Goal: Task Accomplishment & Management: Complete application form

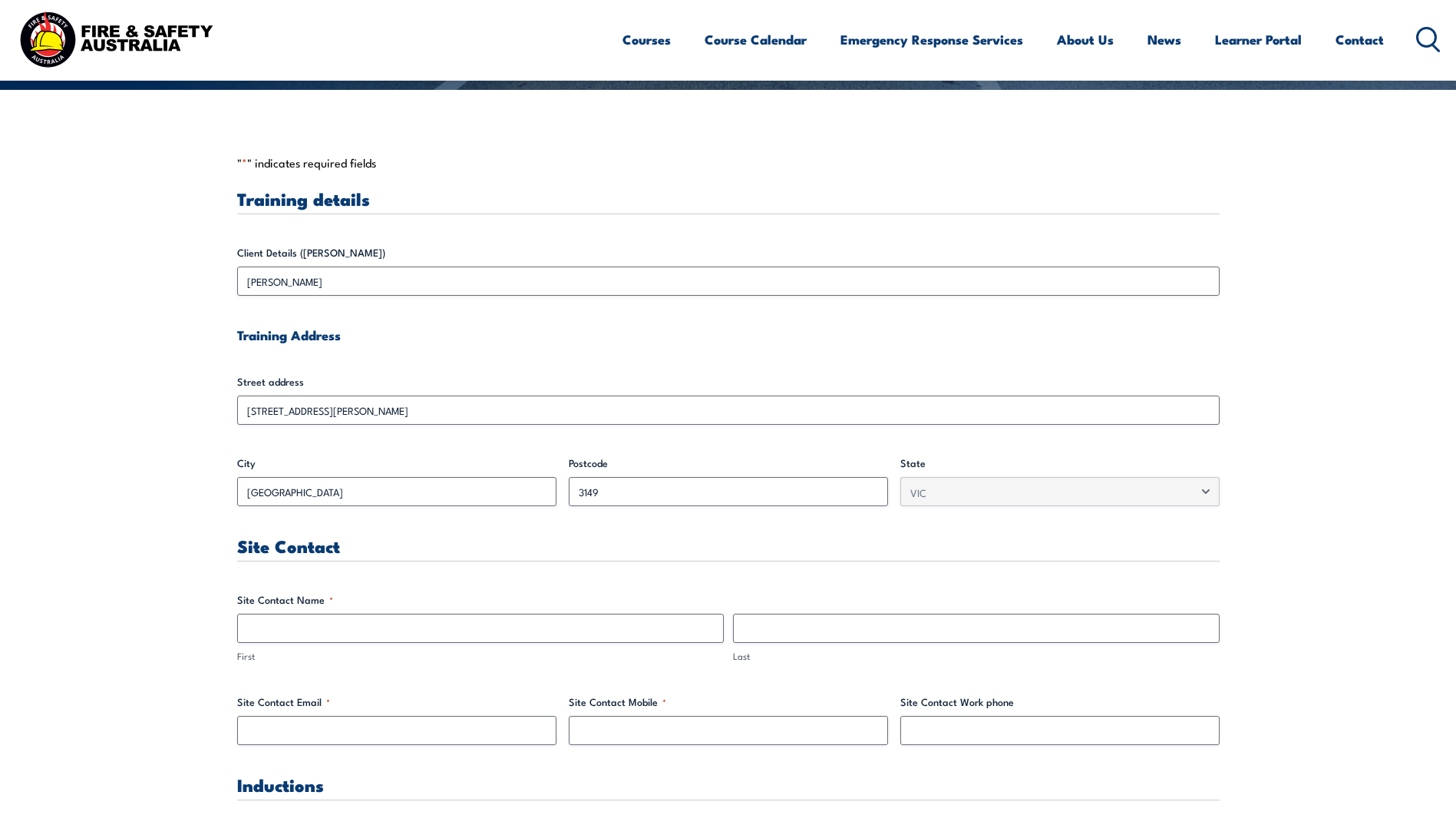
scroll to position [384, 0]
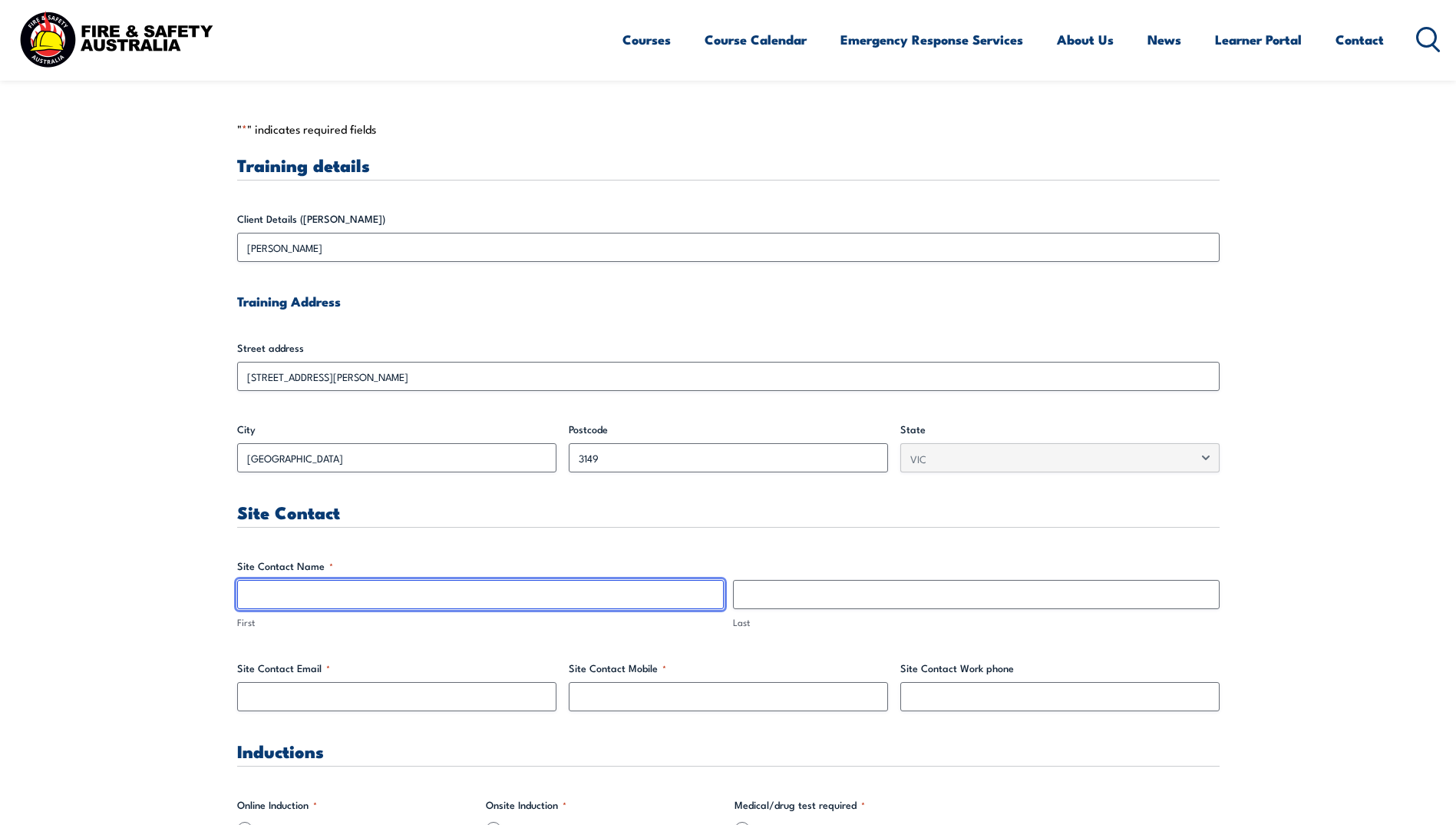
click at [463, 604] on input "First" at bounding box center [480, 594] width 487 height 29
type input "[PERSON_NAME]"
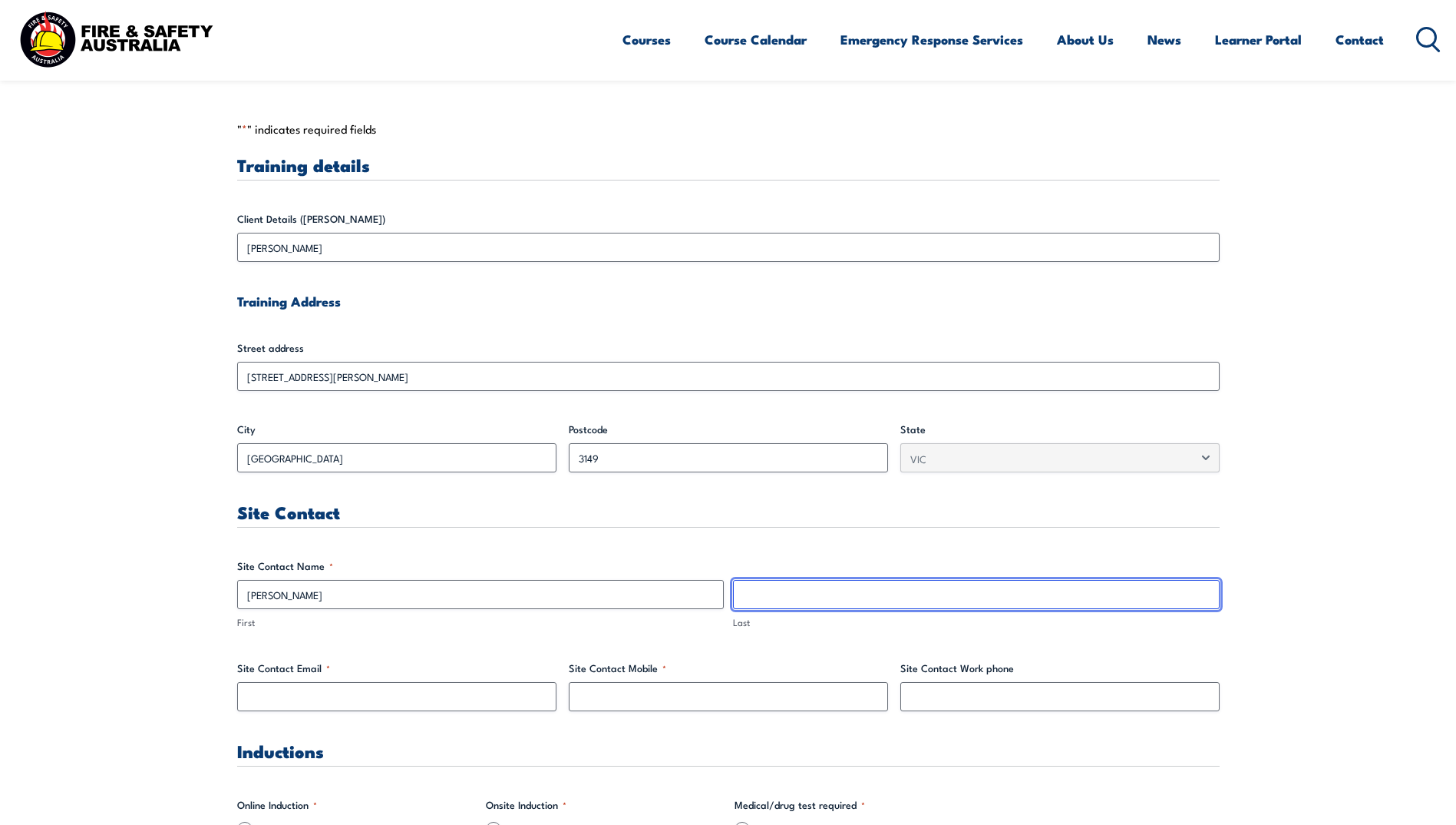
type input "Gyaw"
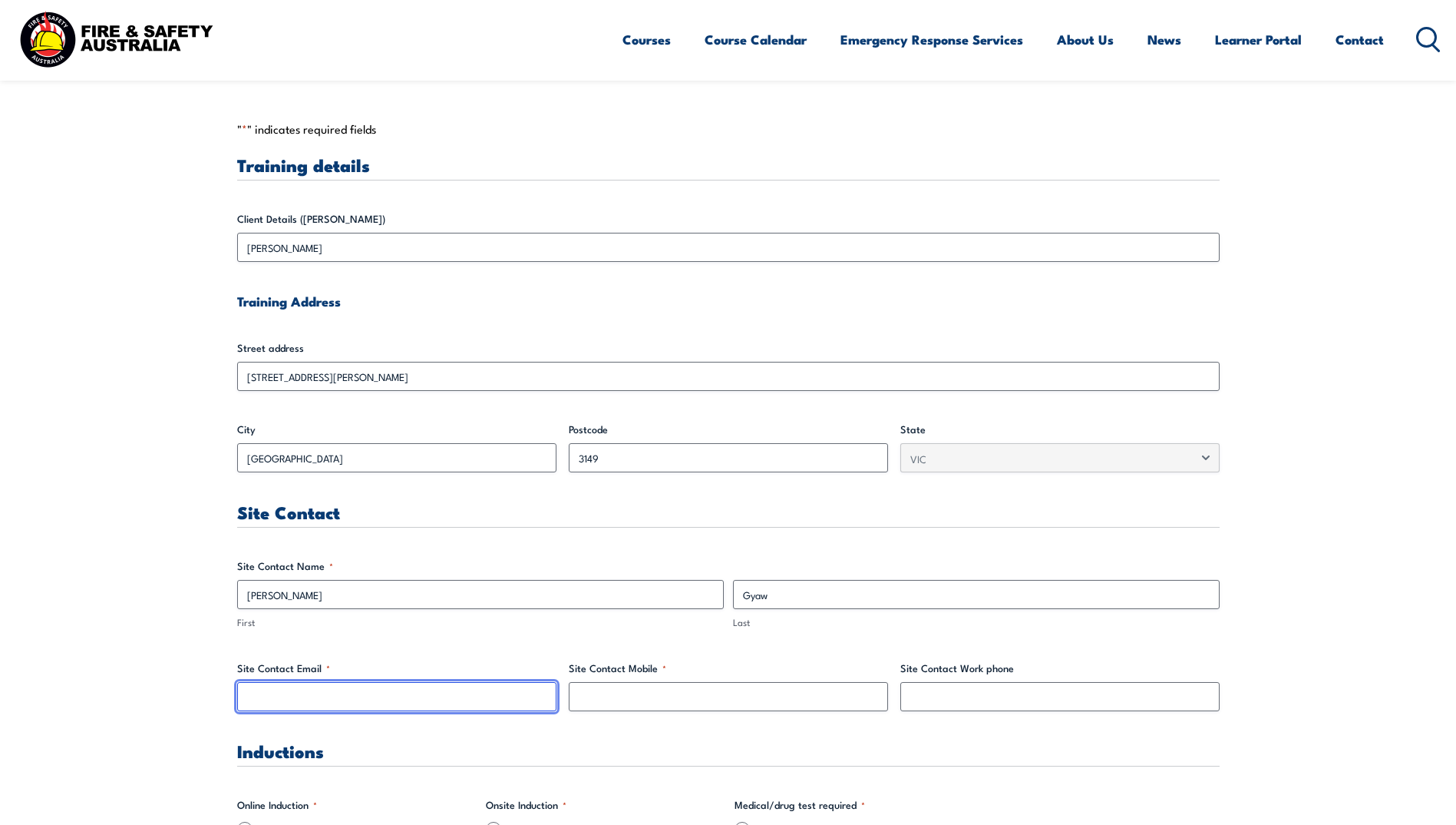
type input "[PERSON_NAME][EMAIL_ADDRESS][DOMAIN_NAME]"
type input "0400239560"
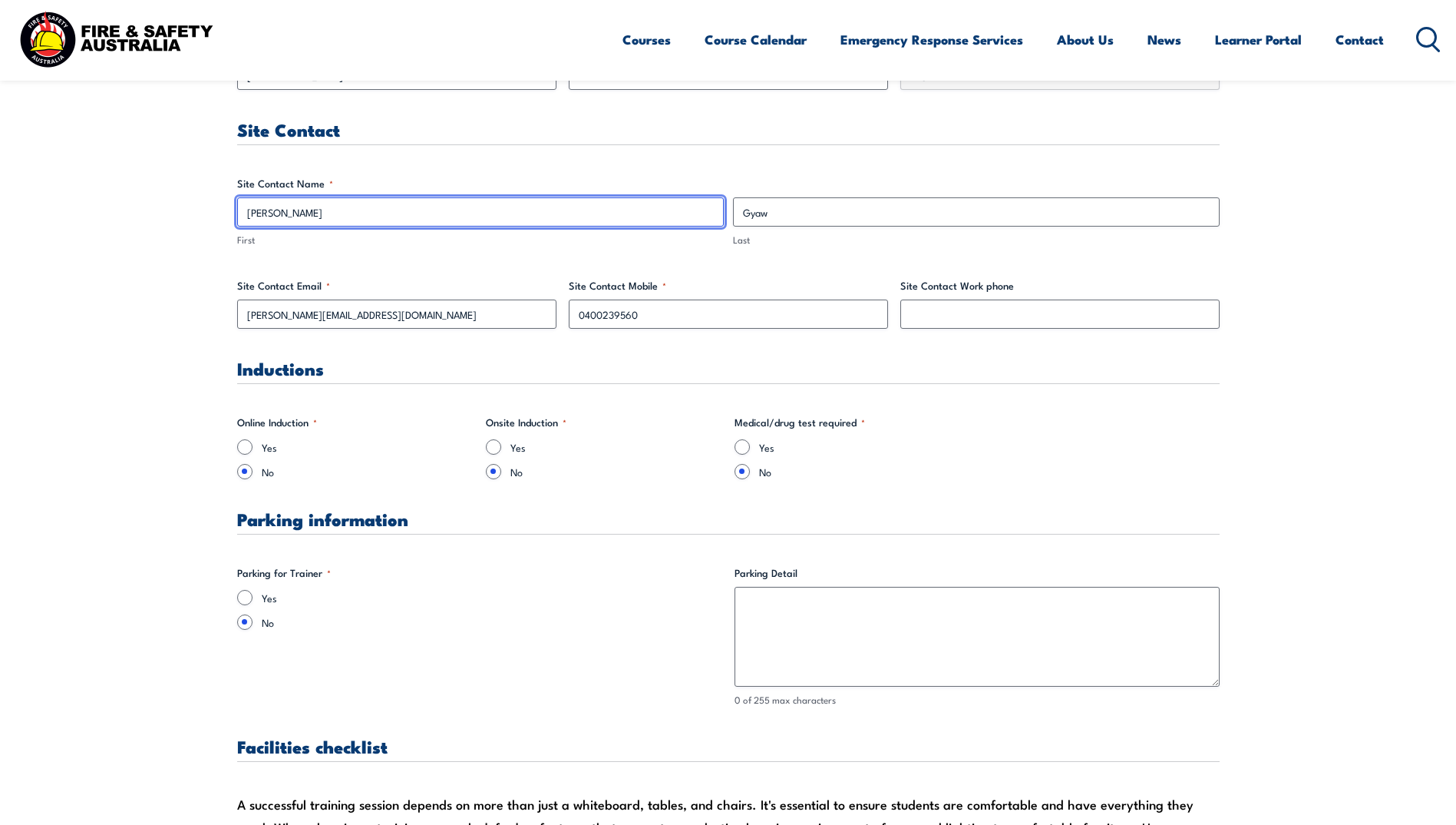
scroll to position [767, 0]
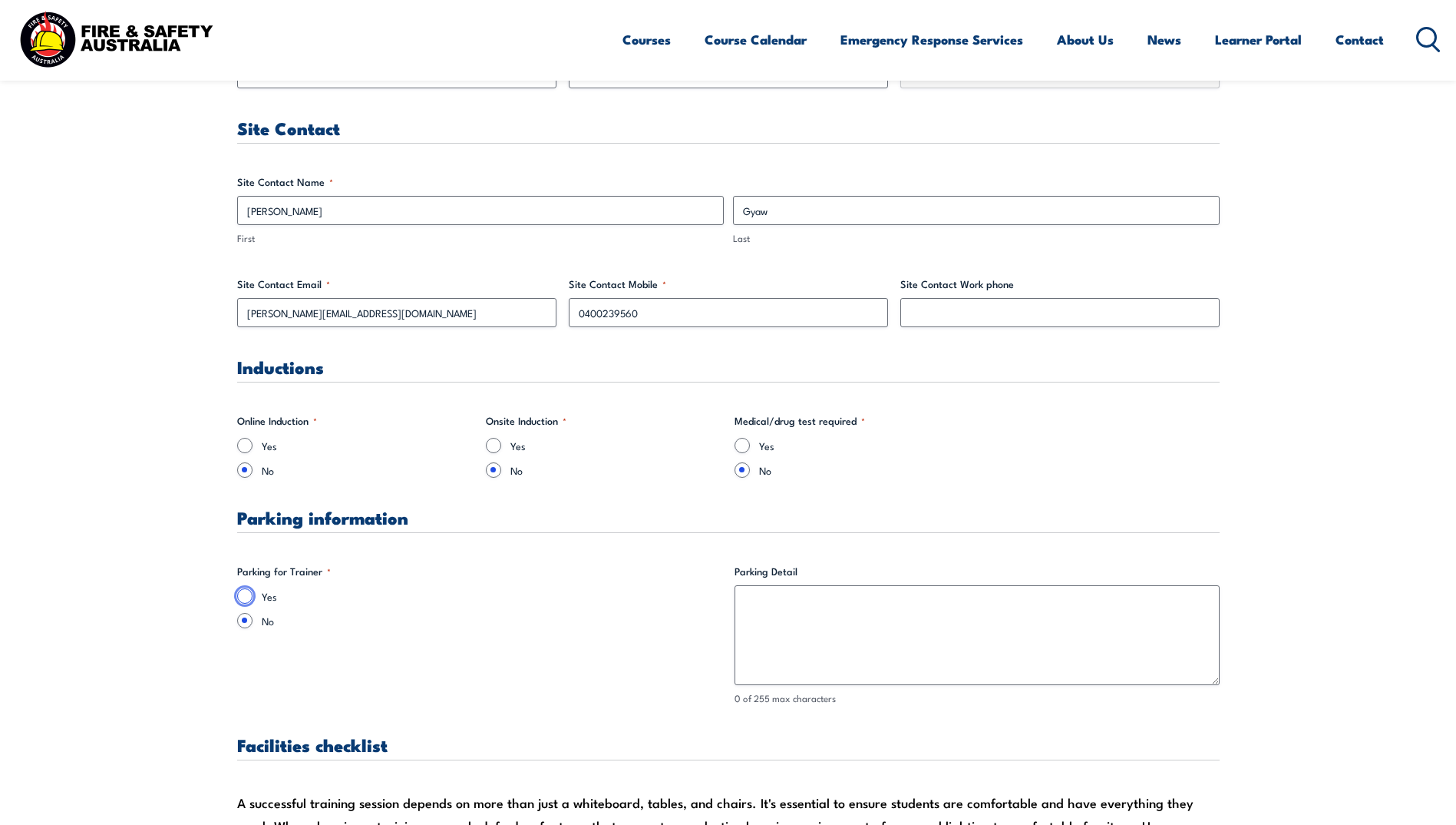
click at [243, 595] on input "Yes" at bounding box center [245, 595] width 15 height 15
radio input "true"
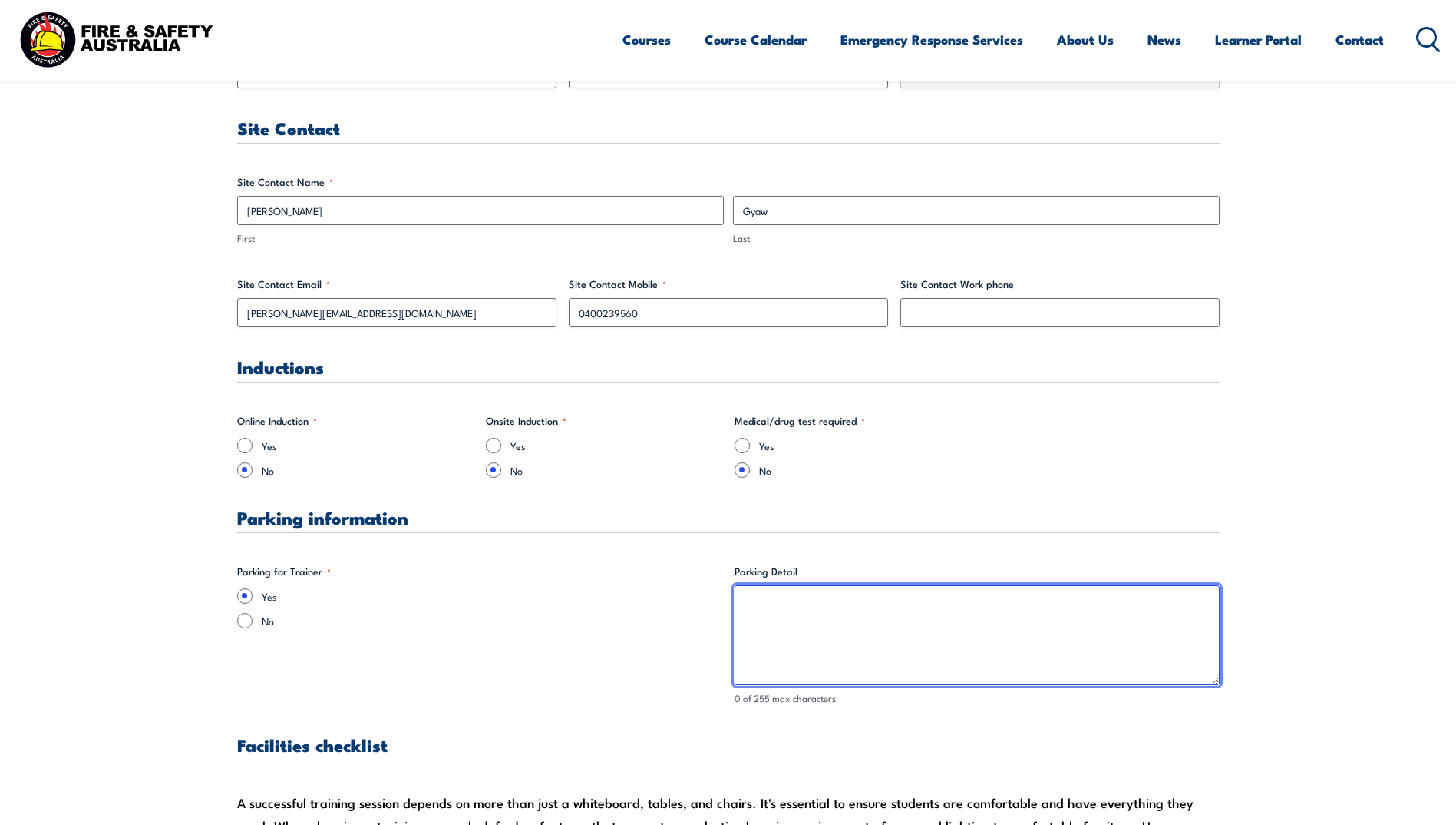
click at [807, 603] on textarea "Parking Detail" at bounding box center [977, 635] width 485 height 100
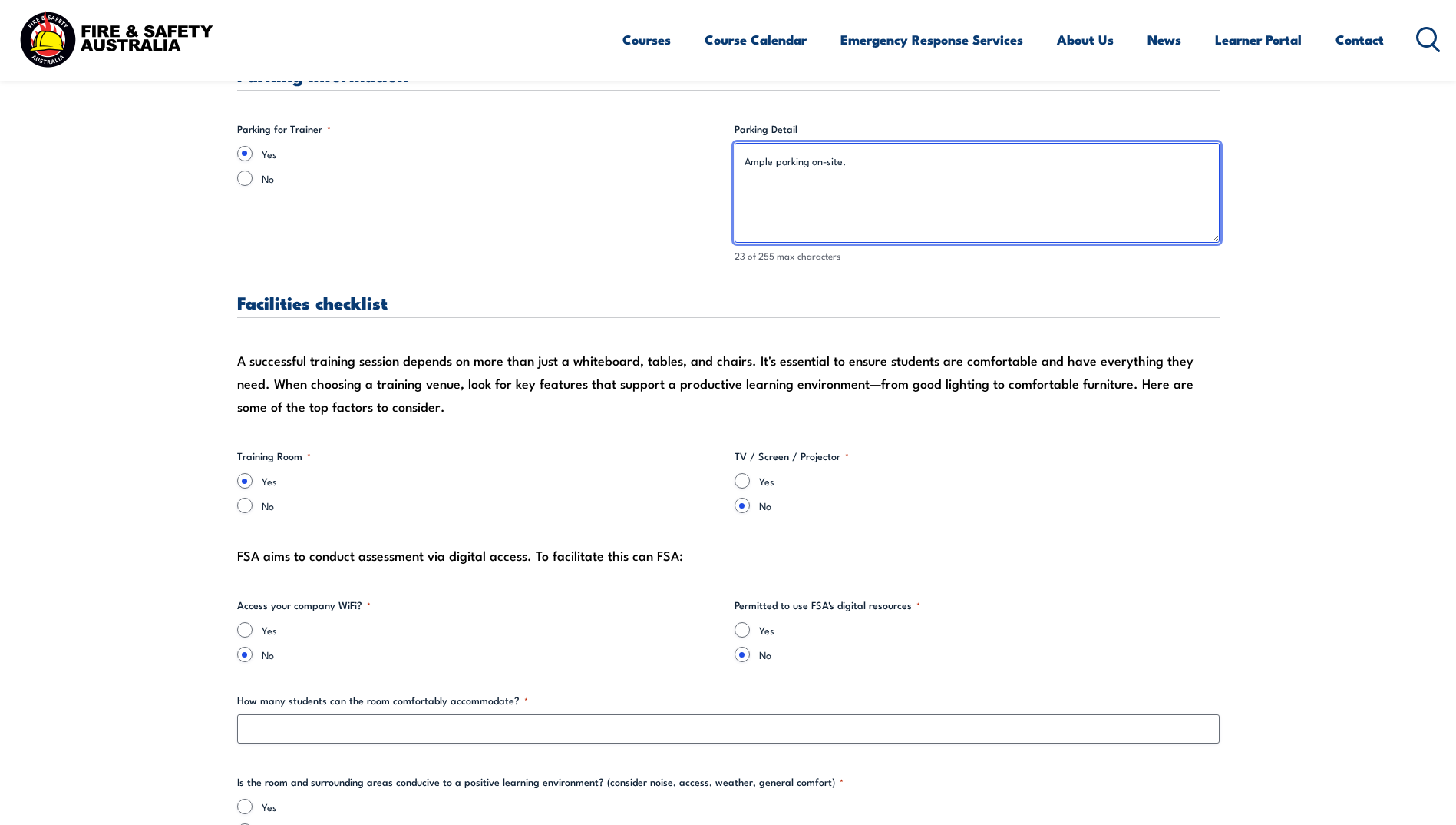
scroll to position [1228, 0]
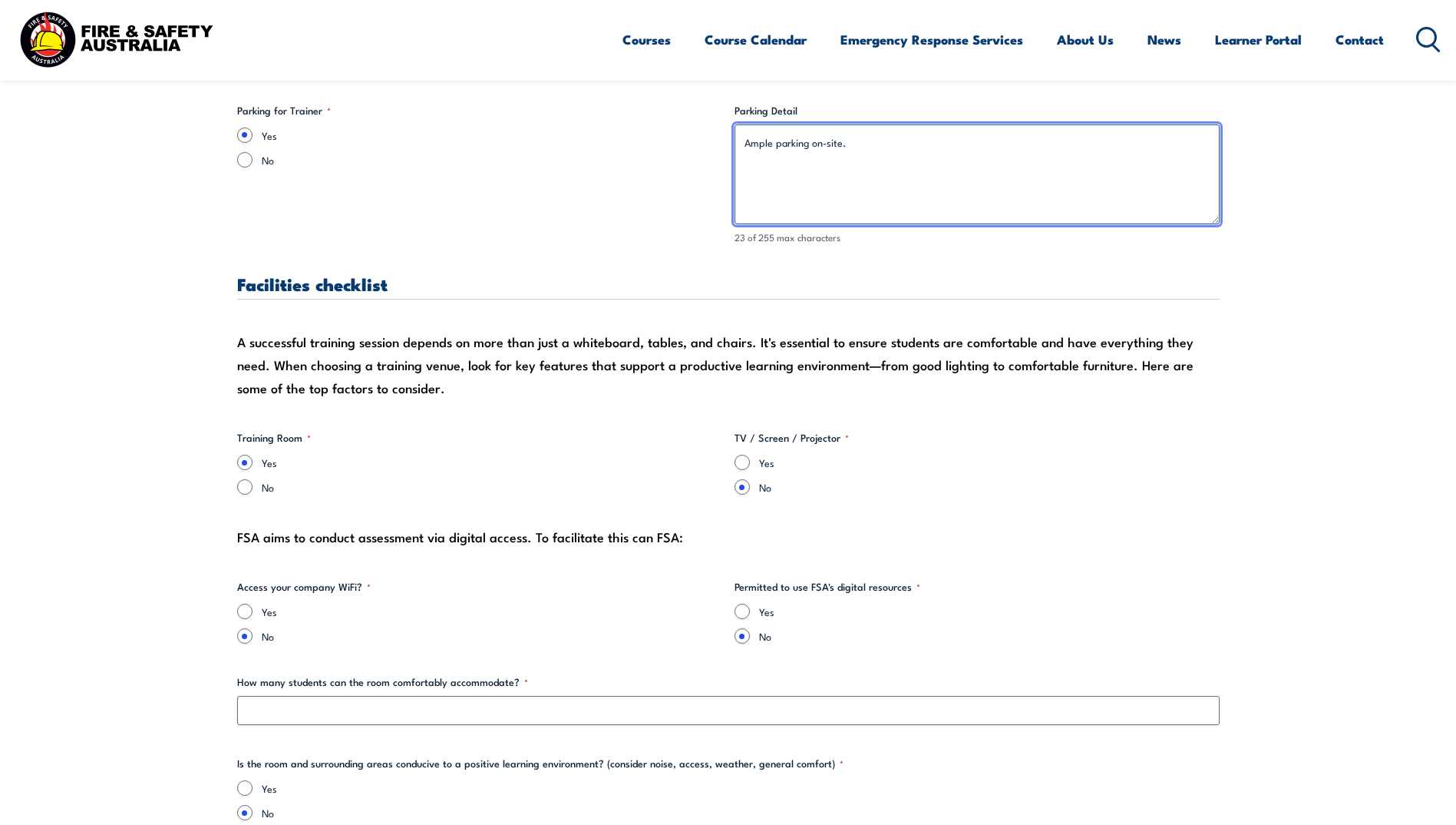
type textarea "Ample parking on-site."
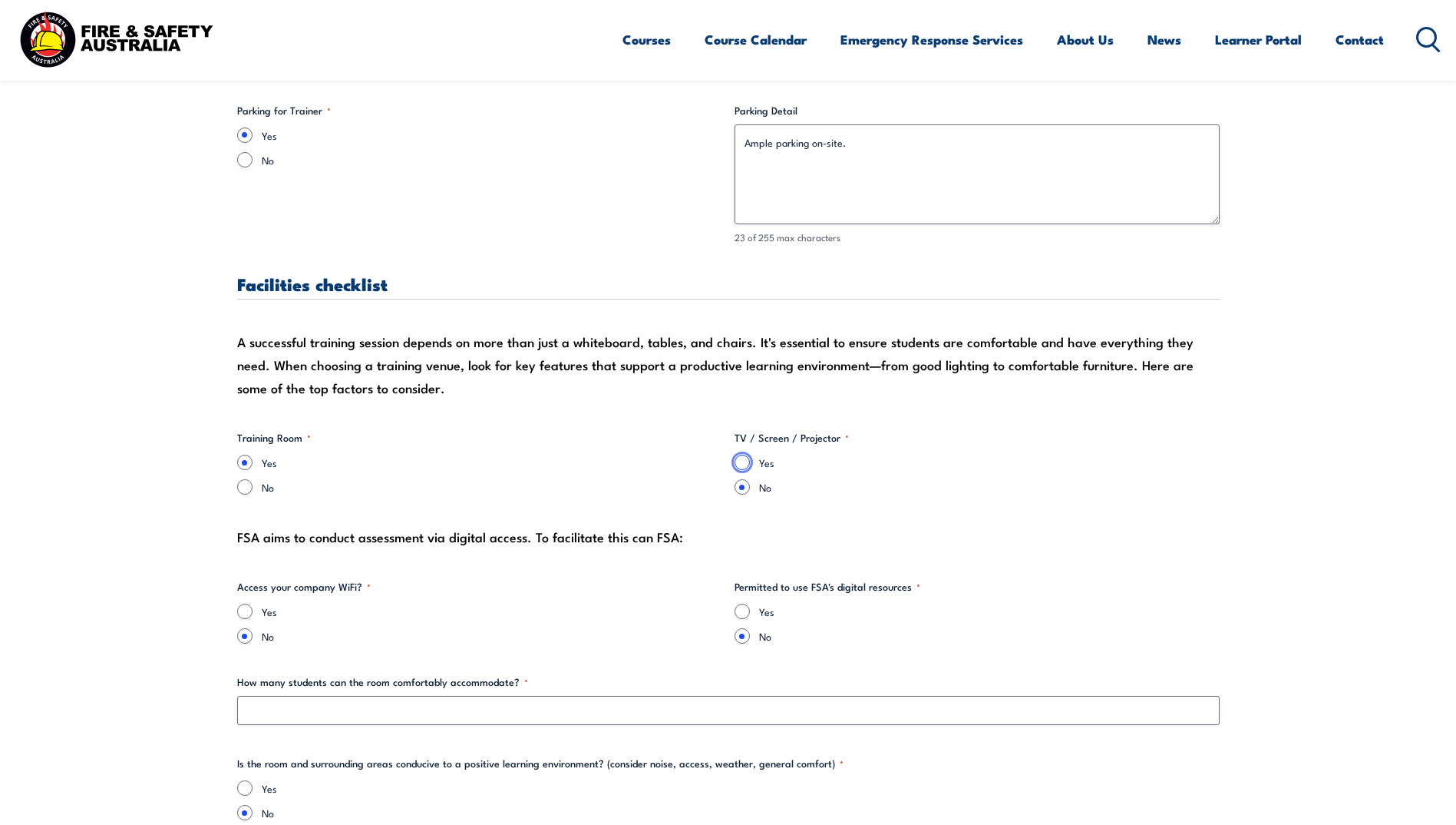
click at [746, 462] on input "Yes" at bounding box center [742, 462] width 15 height 15
radio input "true"
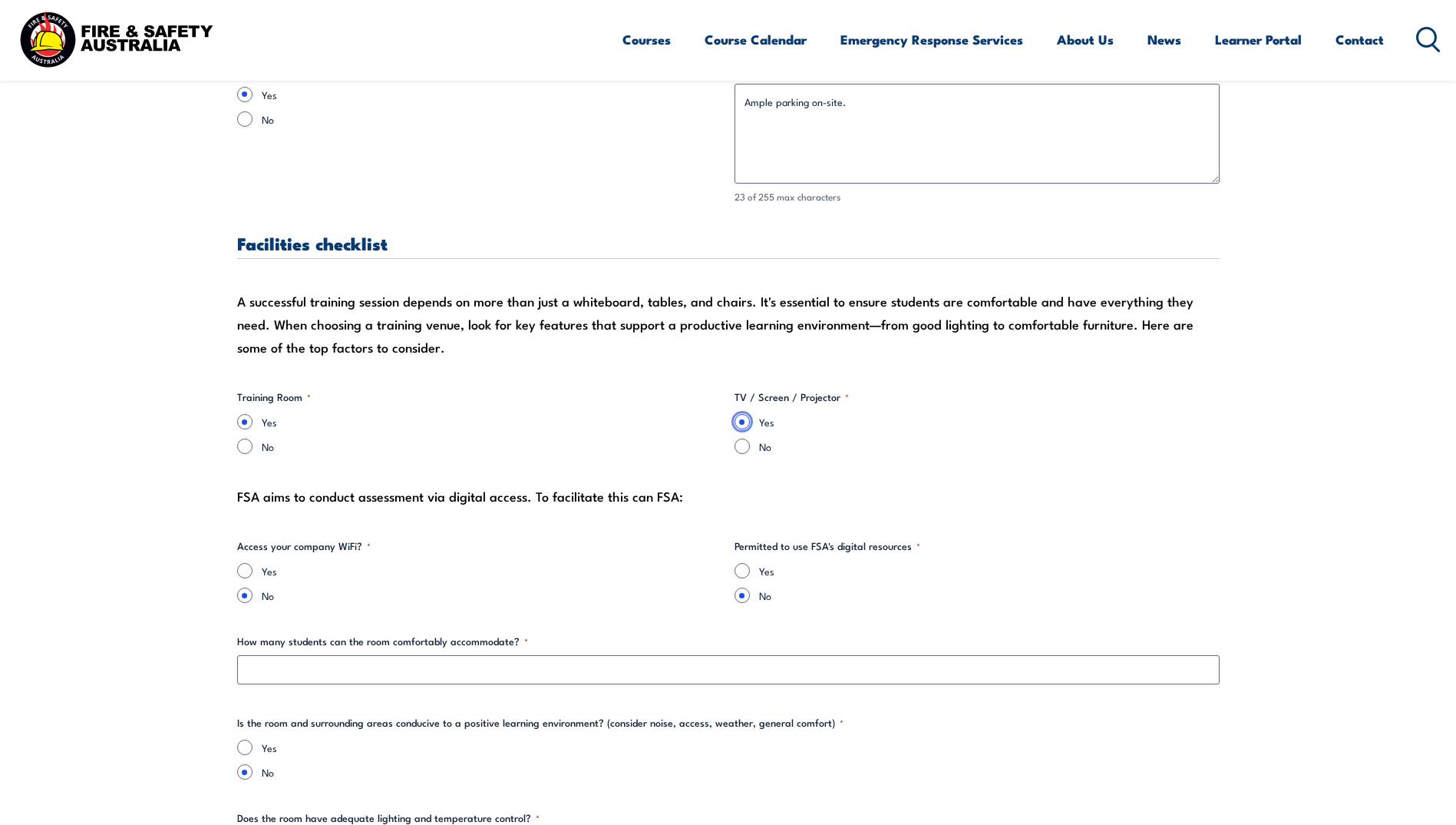
scroll to position [1305, 0]
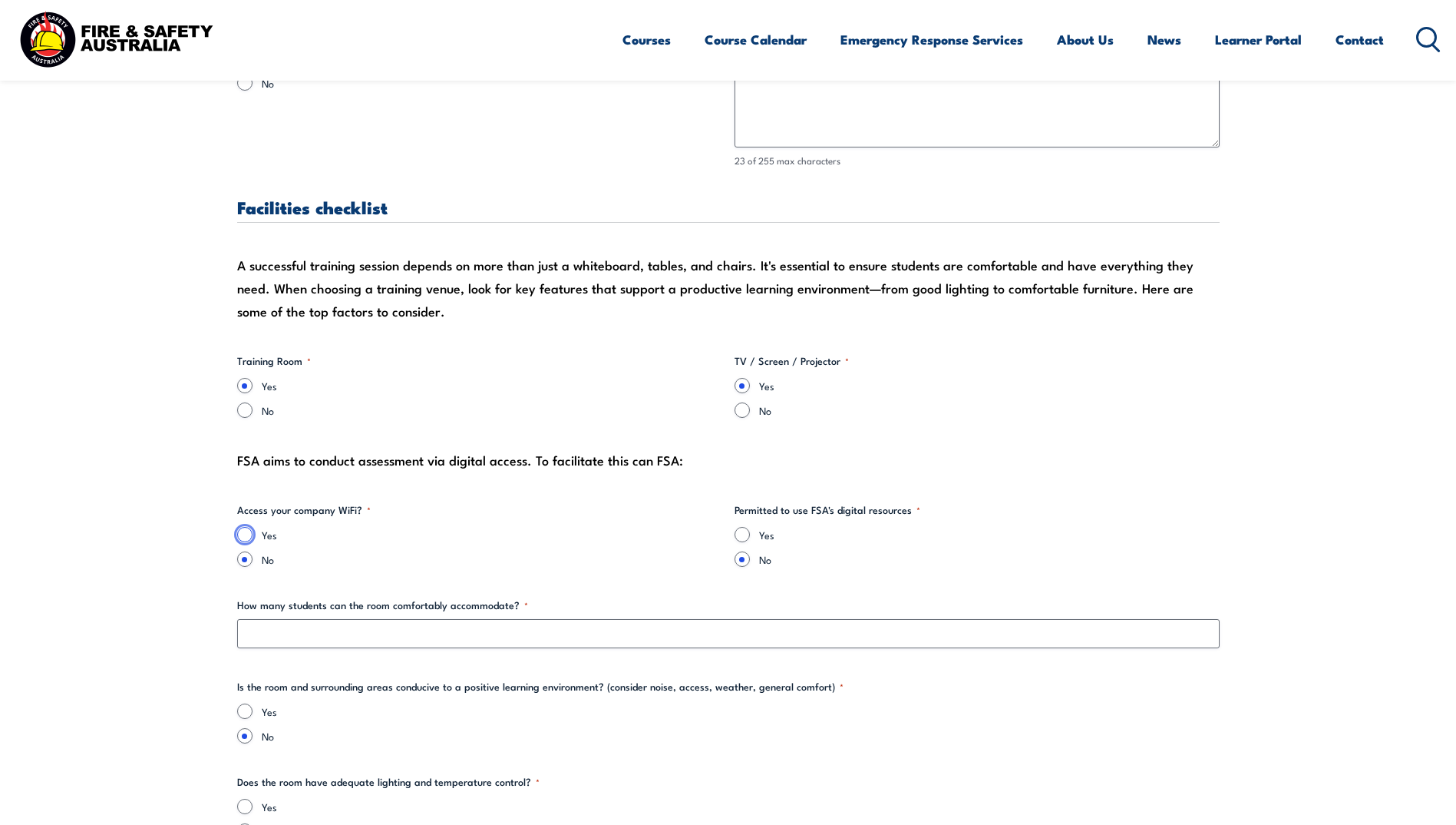
click at [245, 529] on input "Yes" at bounding box center [245, 534] width 15 height 15
radio input "true"
click at [742, 534] on input "Yes" at bounding box center [742, 534] width 15 height 15
radio input "true"
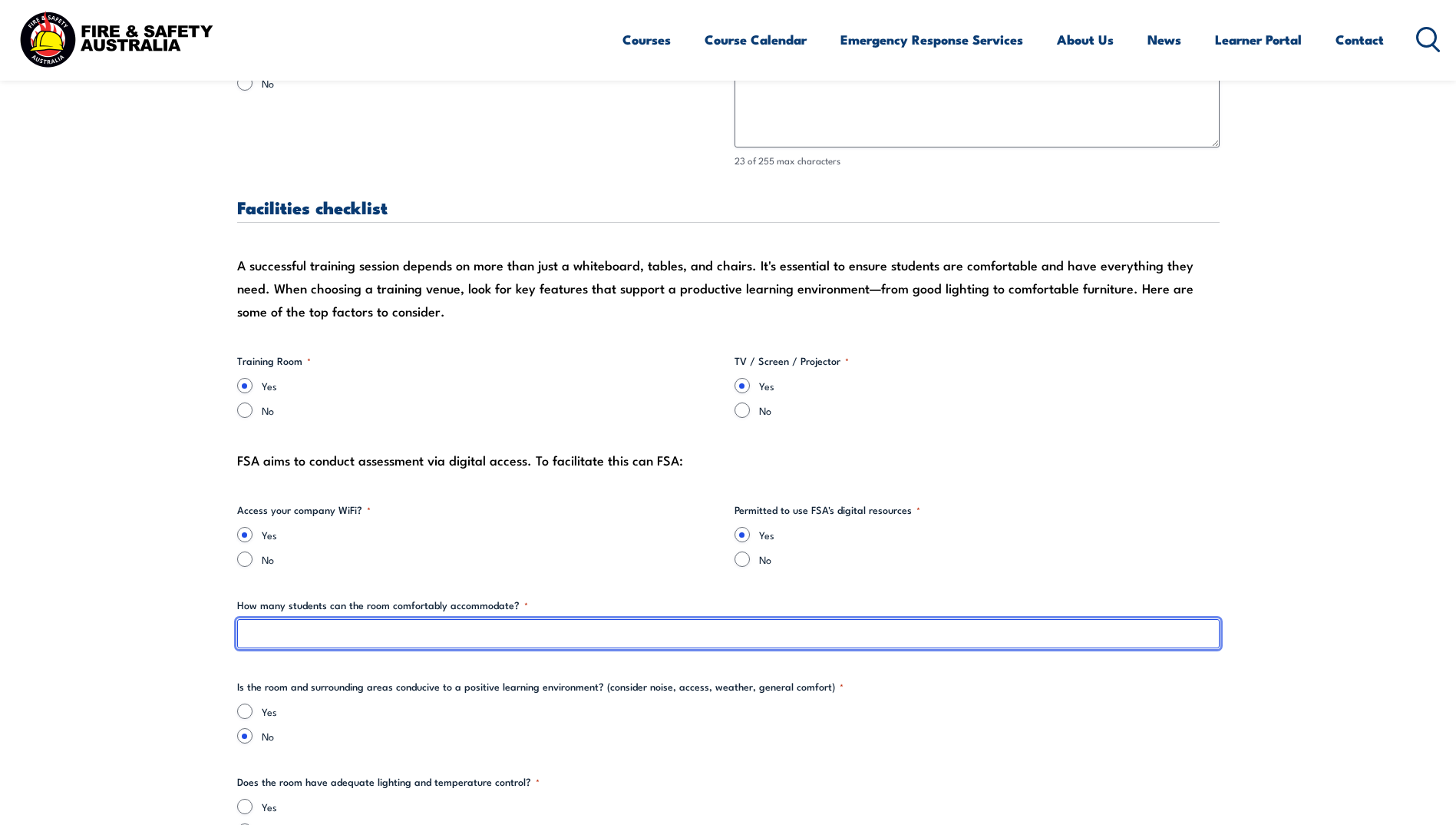
click at [470, 628] on input "How many students can the room comfortably accommodate? *" at bounding box center [728, 633] width 983 height 29
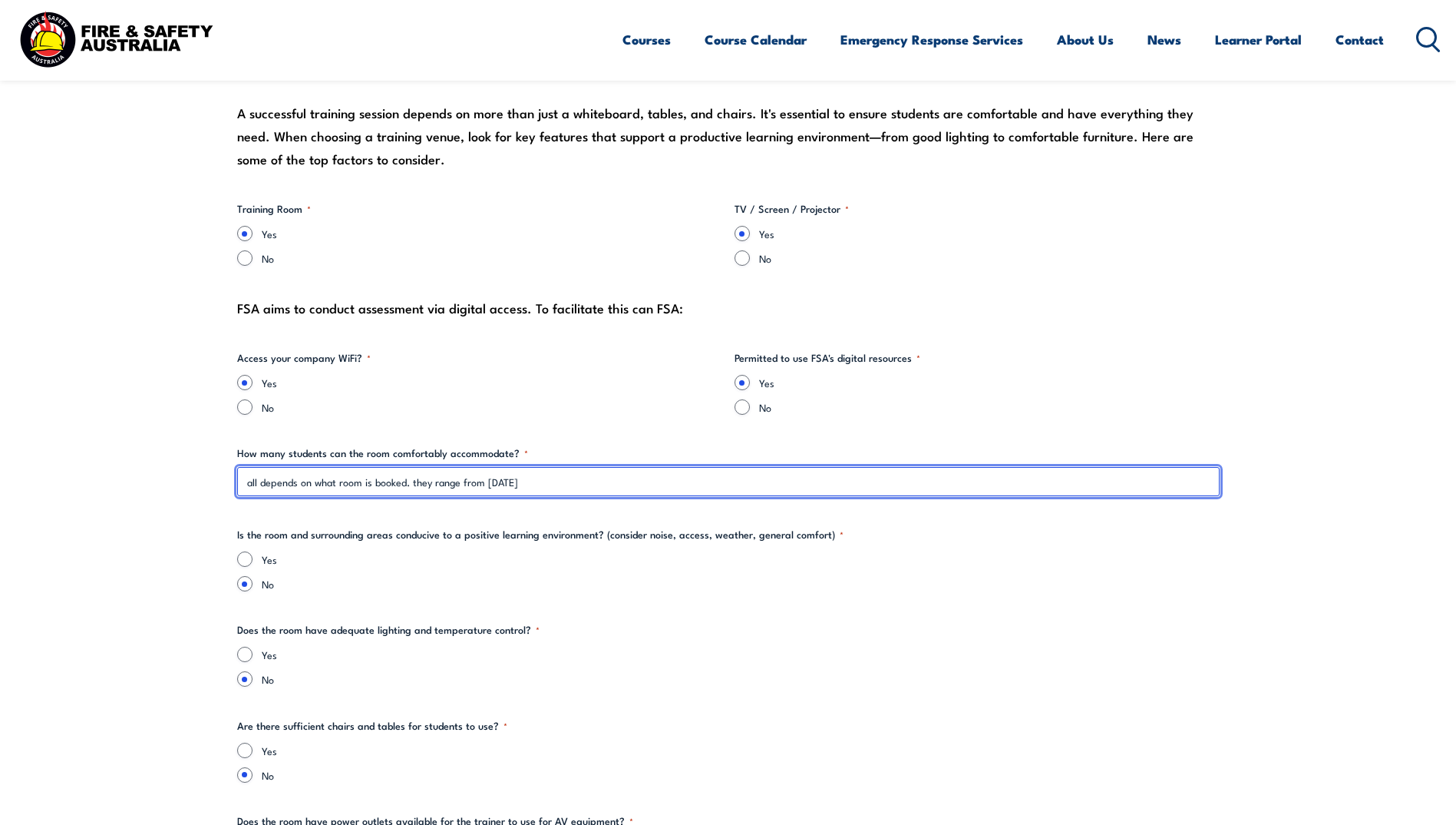
scroll to position [1459, 0]
type input "all depends on what room is booked. they range from [DATE]"
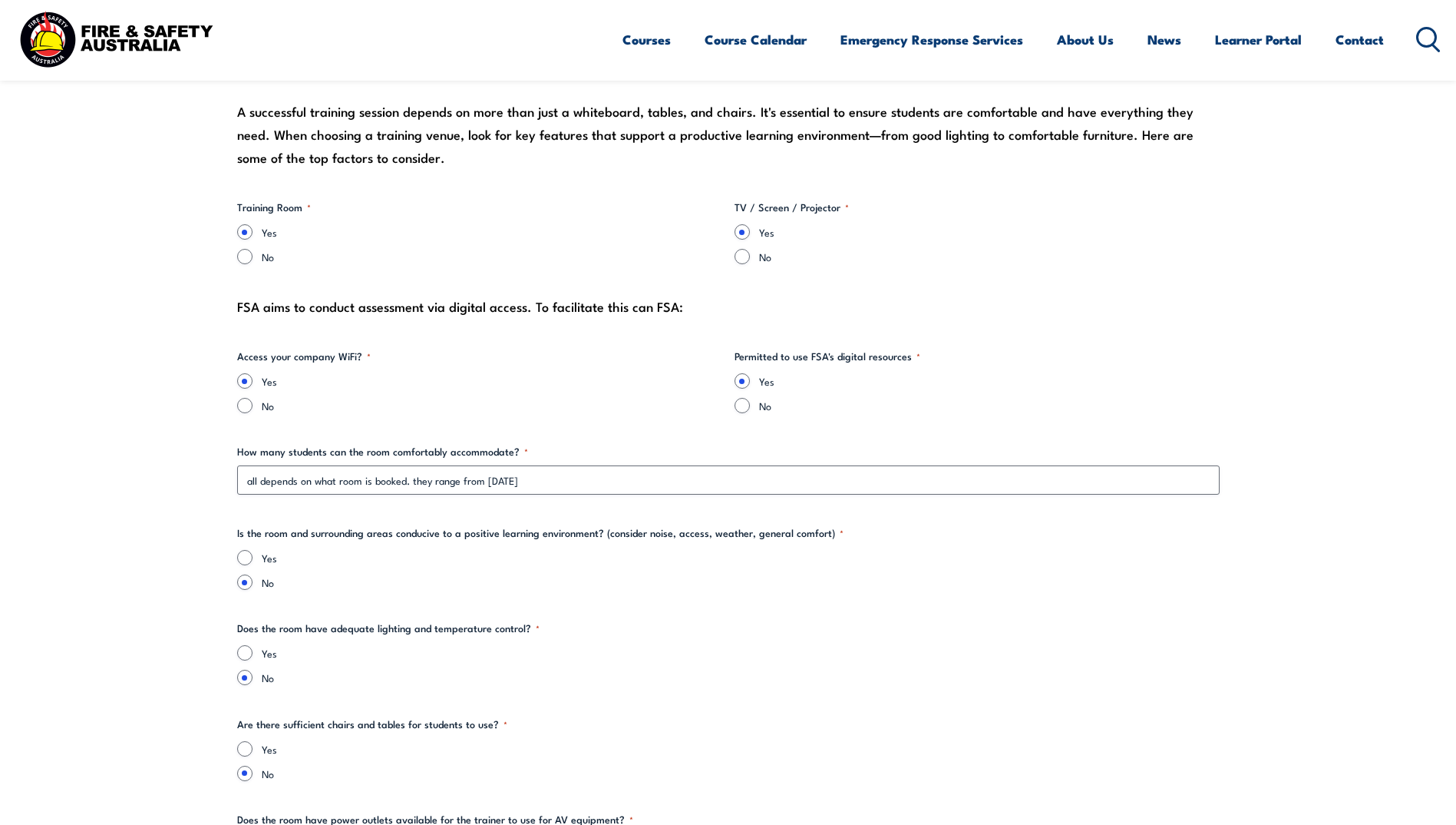
click at [253, 554] on div "Yes" at bounding box center [728, 557] width 983 height 15
click at [245, 558] on input "Yes" at bounding box center [245, 557] width 15 height 15
radio input "true"
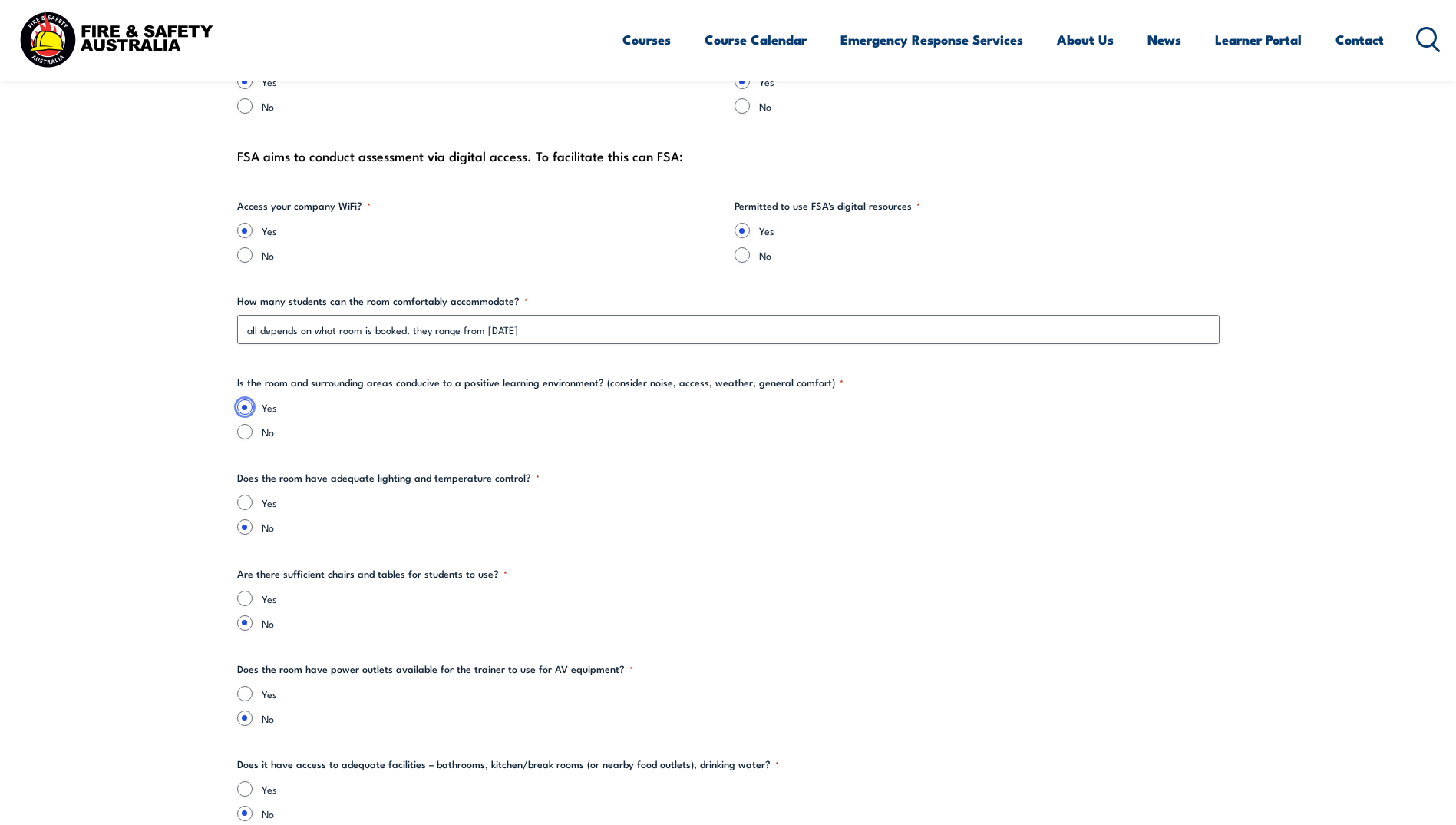
scroll to position [1612, 0]
click at [240, 500] on input "Yes" at bounding box center [245, 499] width 15 height 15
radio input "true"
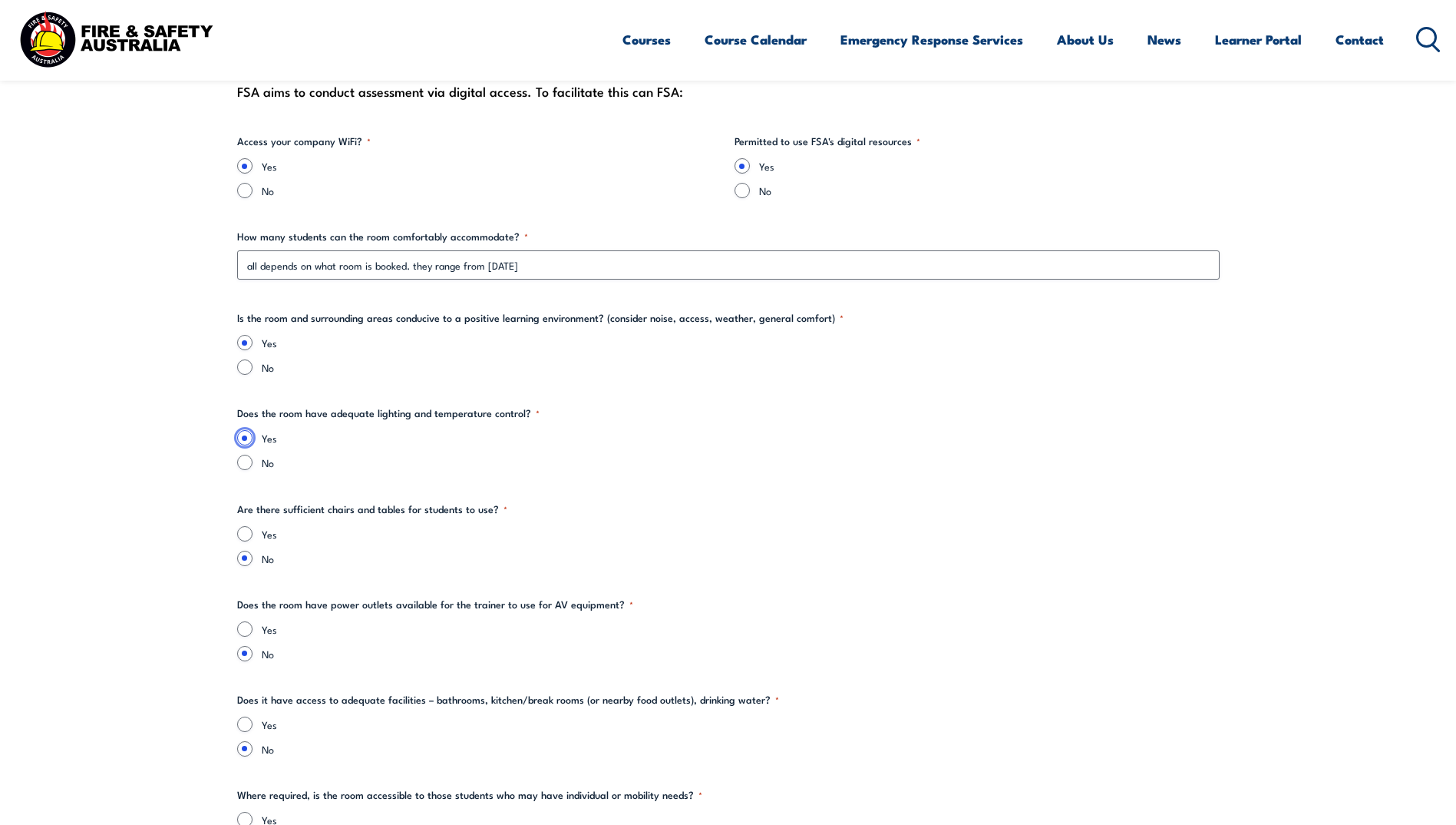
scroll to position [1766, 0]
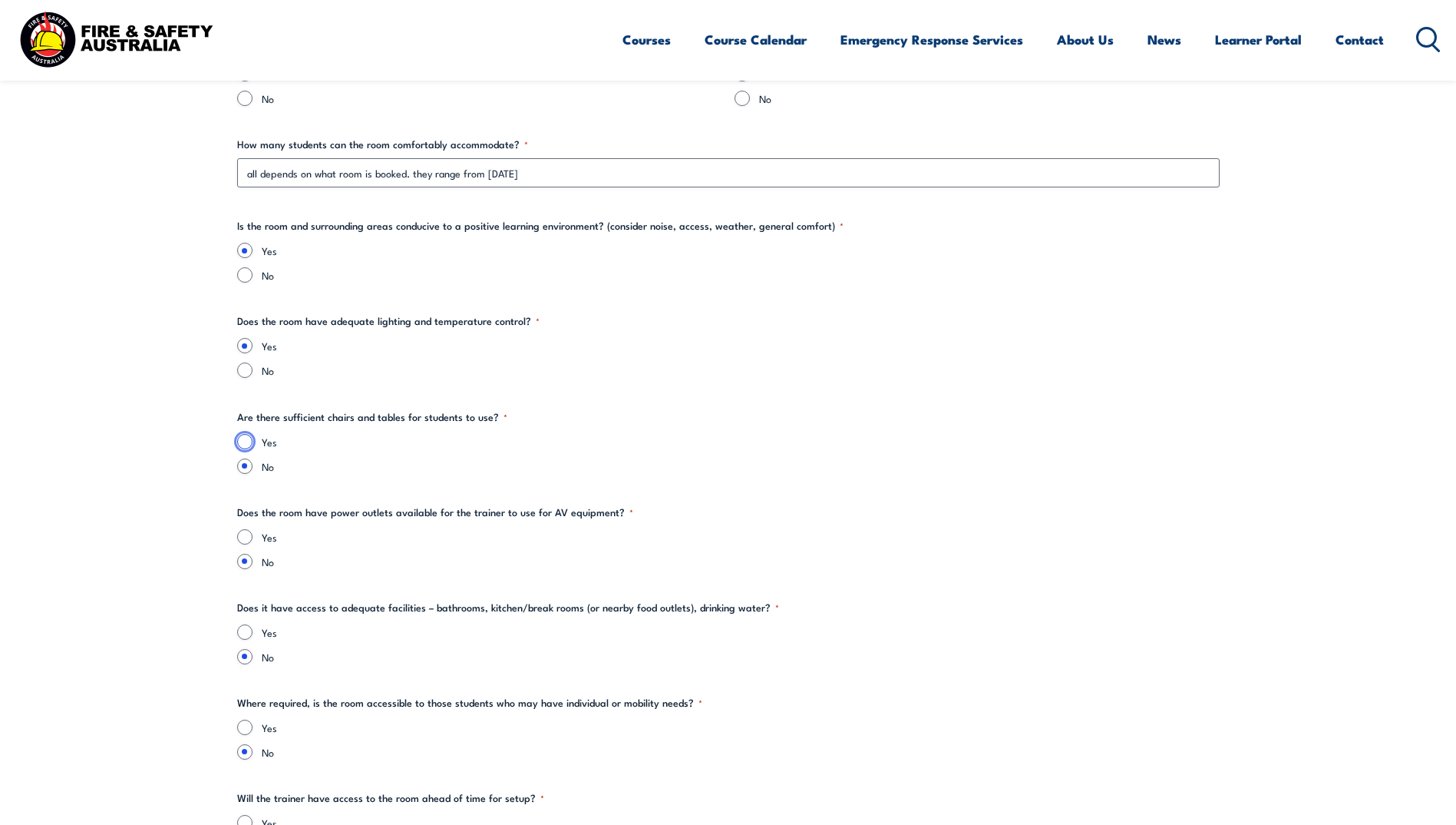
click at [250, 443] on input "Yes" at bounding box center [245, 442] width 15 height 15
radio input "true"
click at [245, 534] on input "Yes" at bounding box center [245, 537] width 15 height 15
radio input "true"
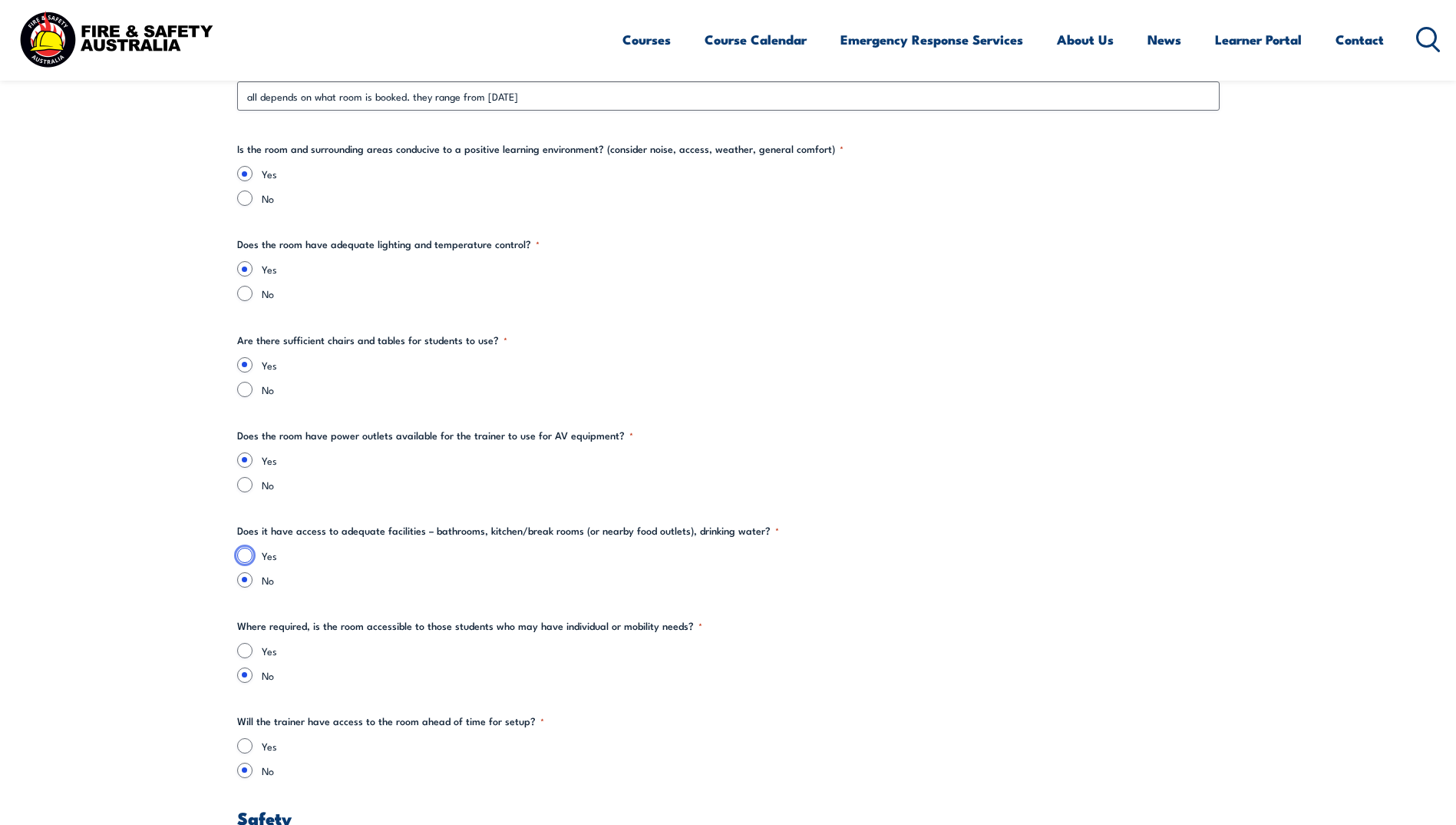
click at [244, 550] on input "Yes" at bounding box center [245, 555] width 15 height 15
radio input "true"
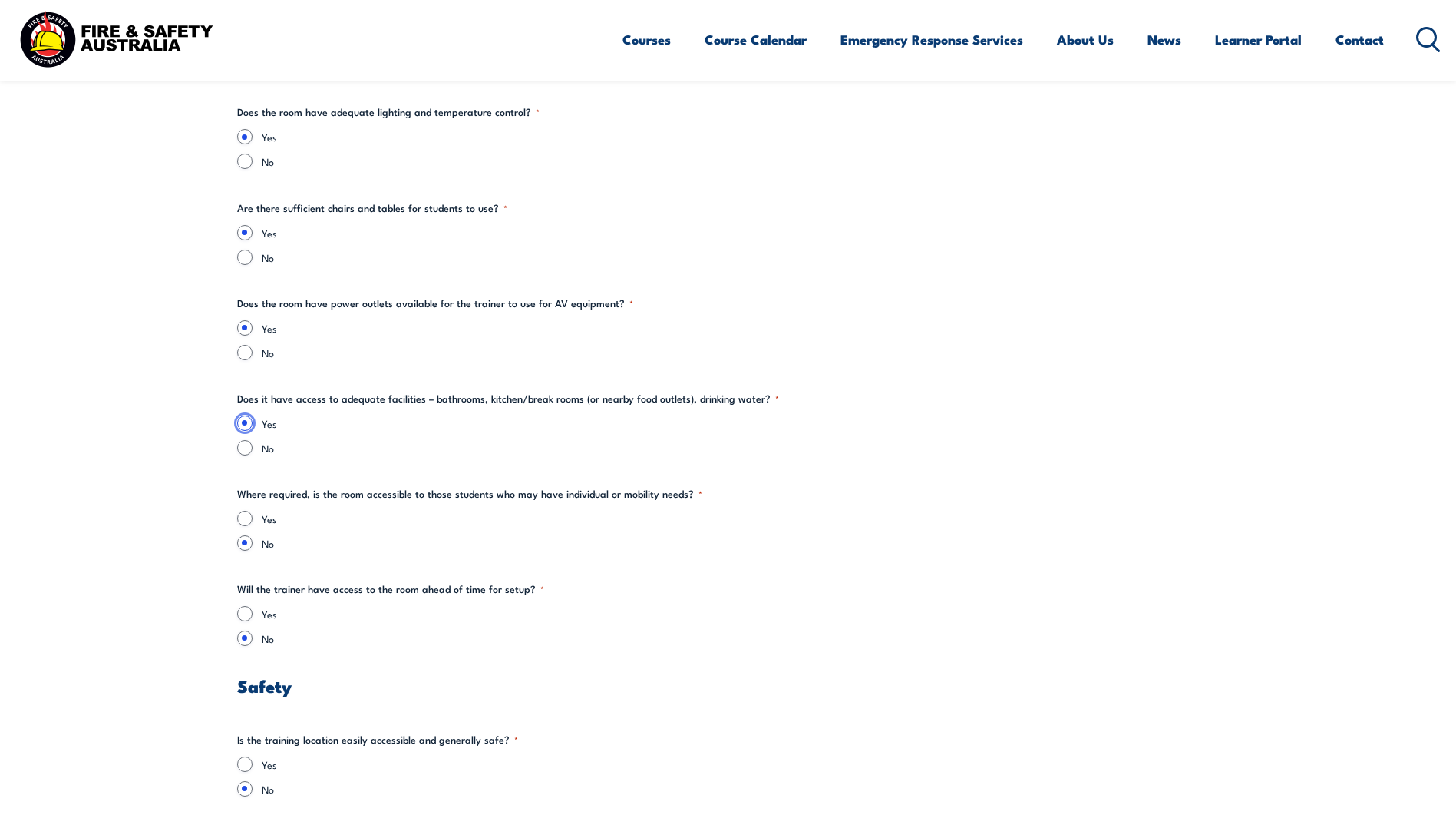
scroll to position [1997, 0]
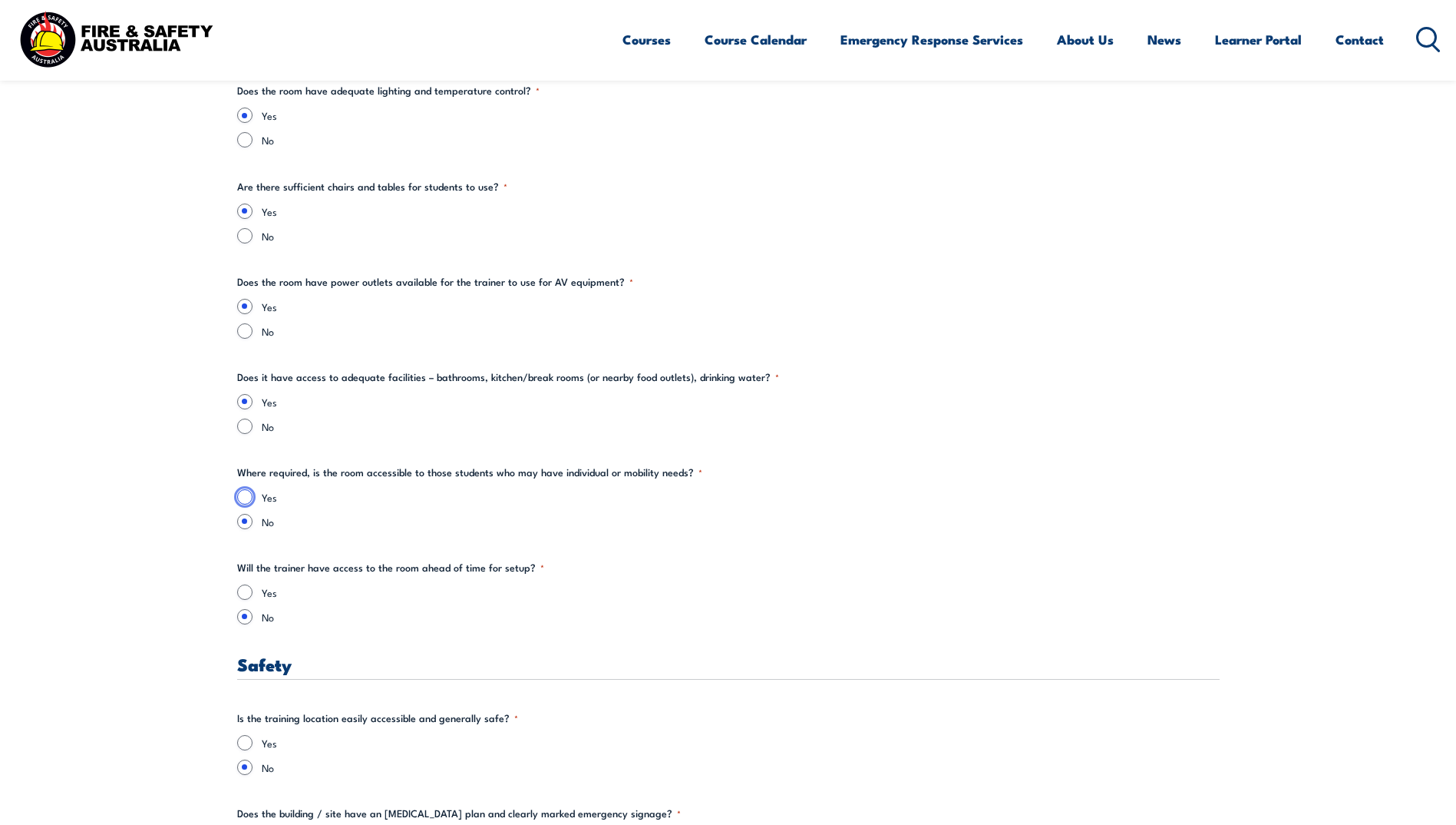
click at [245, 493] on input "Yes" at bounding box center [245, 497] width 15 height 15
radio input "true"
click at [243, 590] on input "Yes" at bounding box center [245, 592] width 15 height 15
radio input "true"
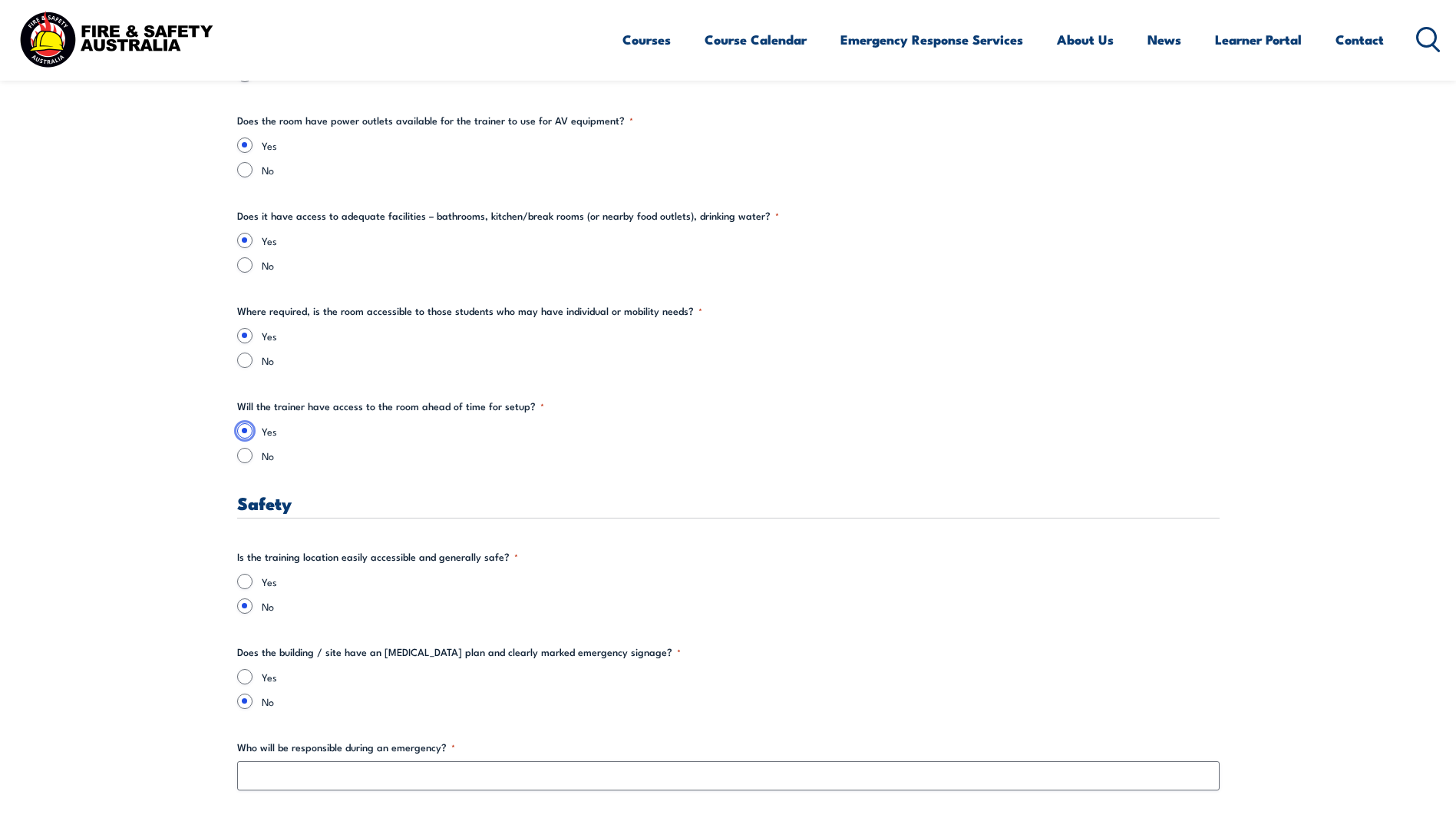
scroll to position [2227, 0]
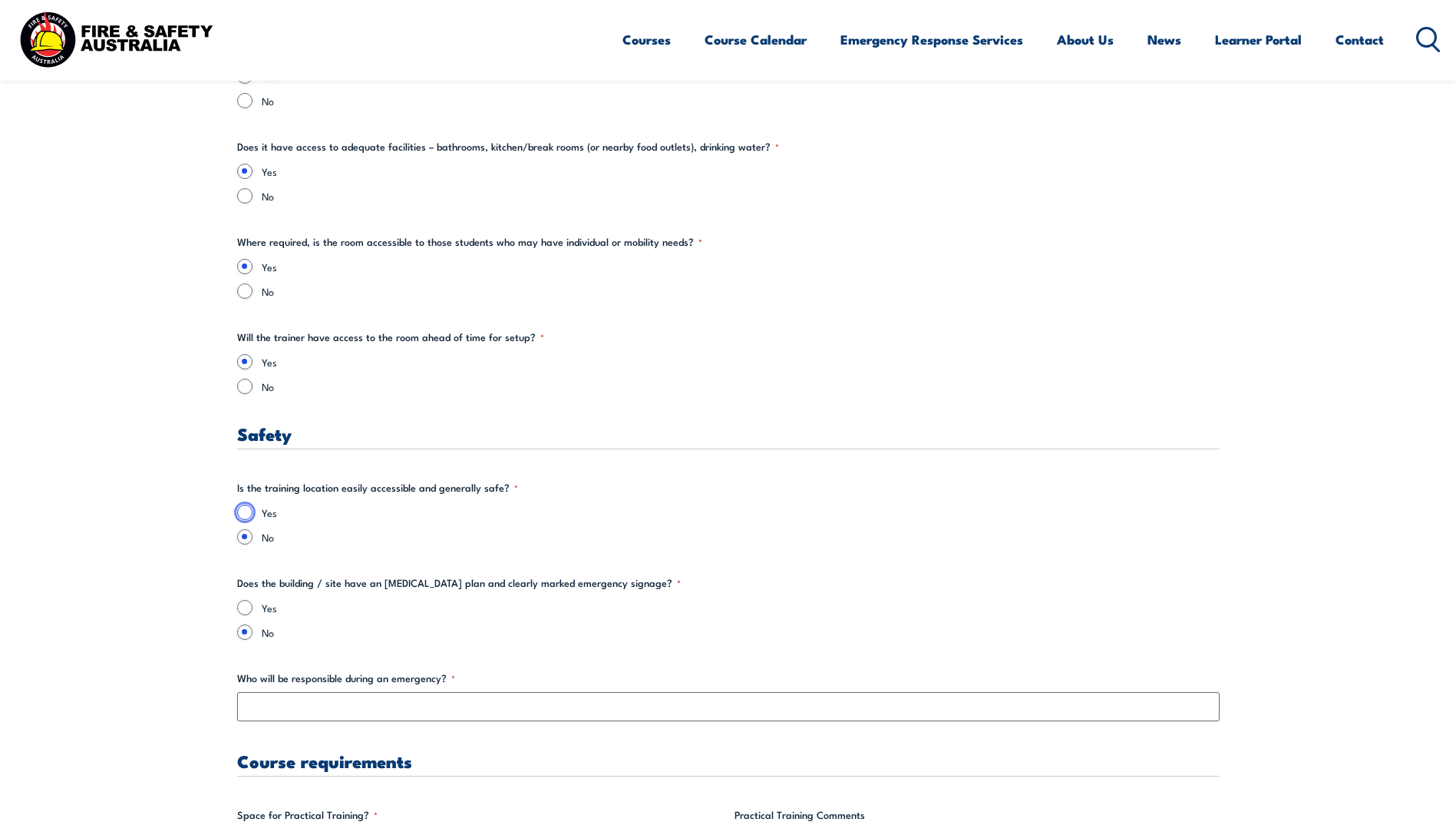
click at [246, 518] on input "Yes" at bounding box center [245, 512] width 15 height 15
radio input "true"
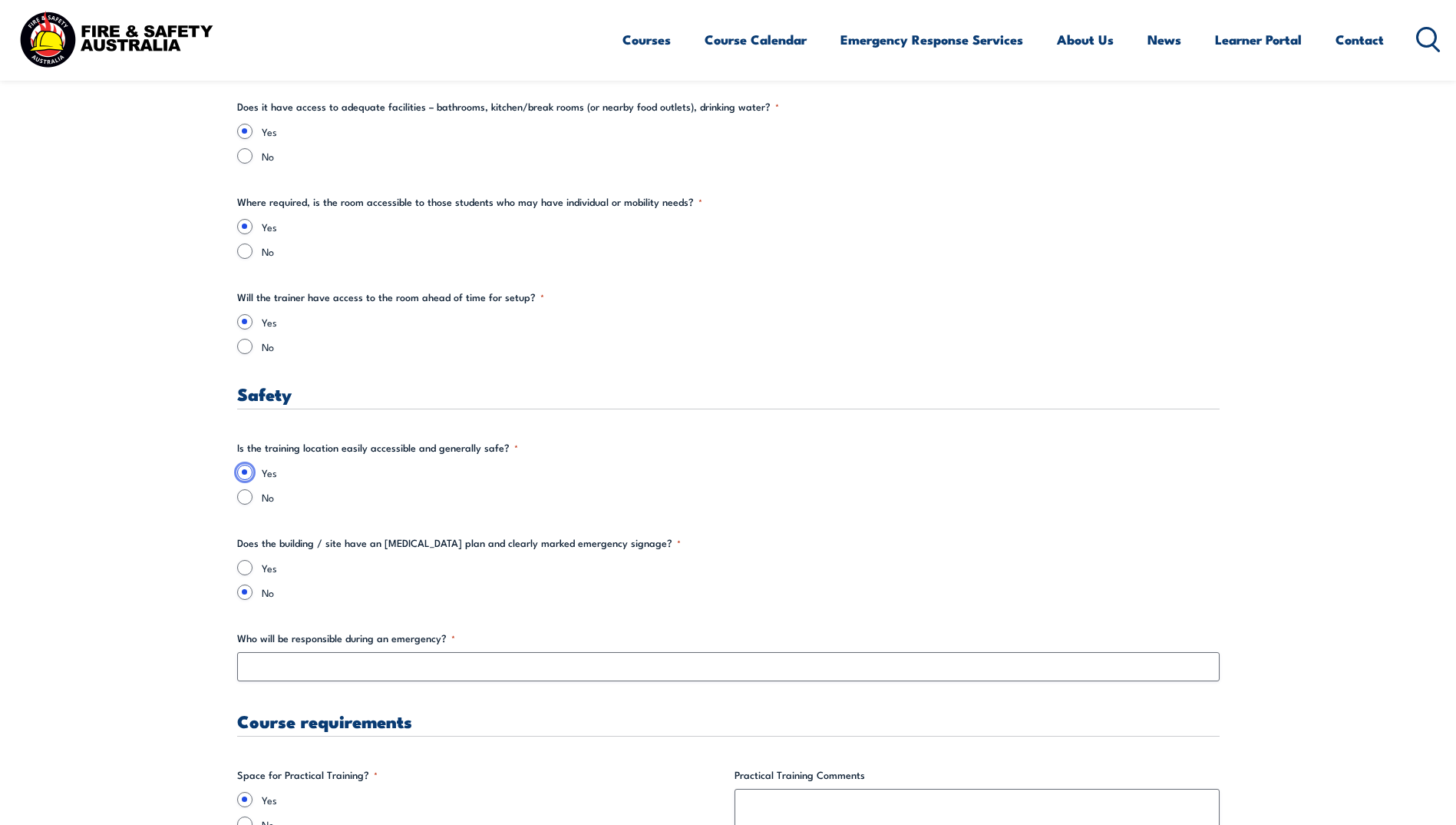
scroll to position [2303, 0]
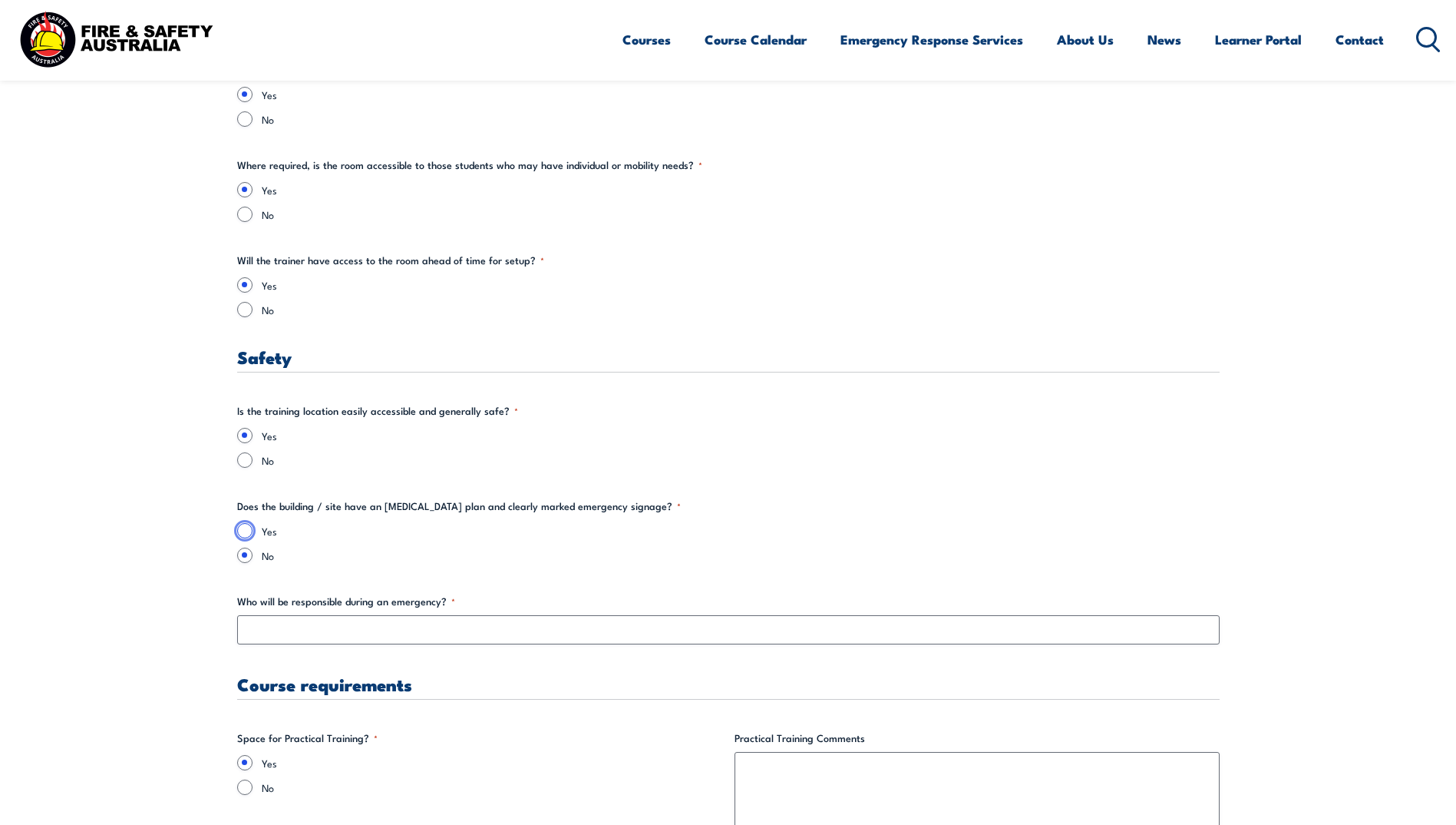
click at [243, 529] on input "Yes" at bounding box center [245, 530] width 15 height 15
radio input "true"
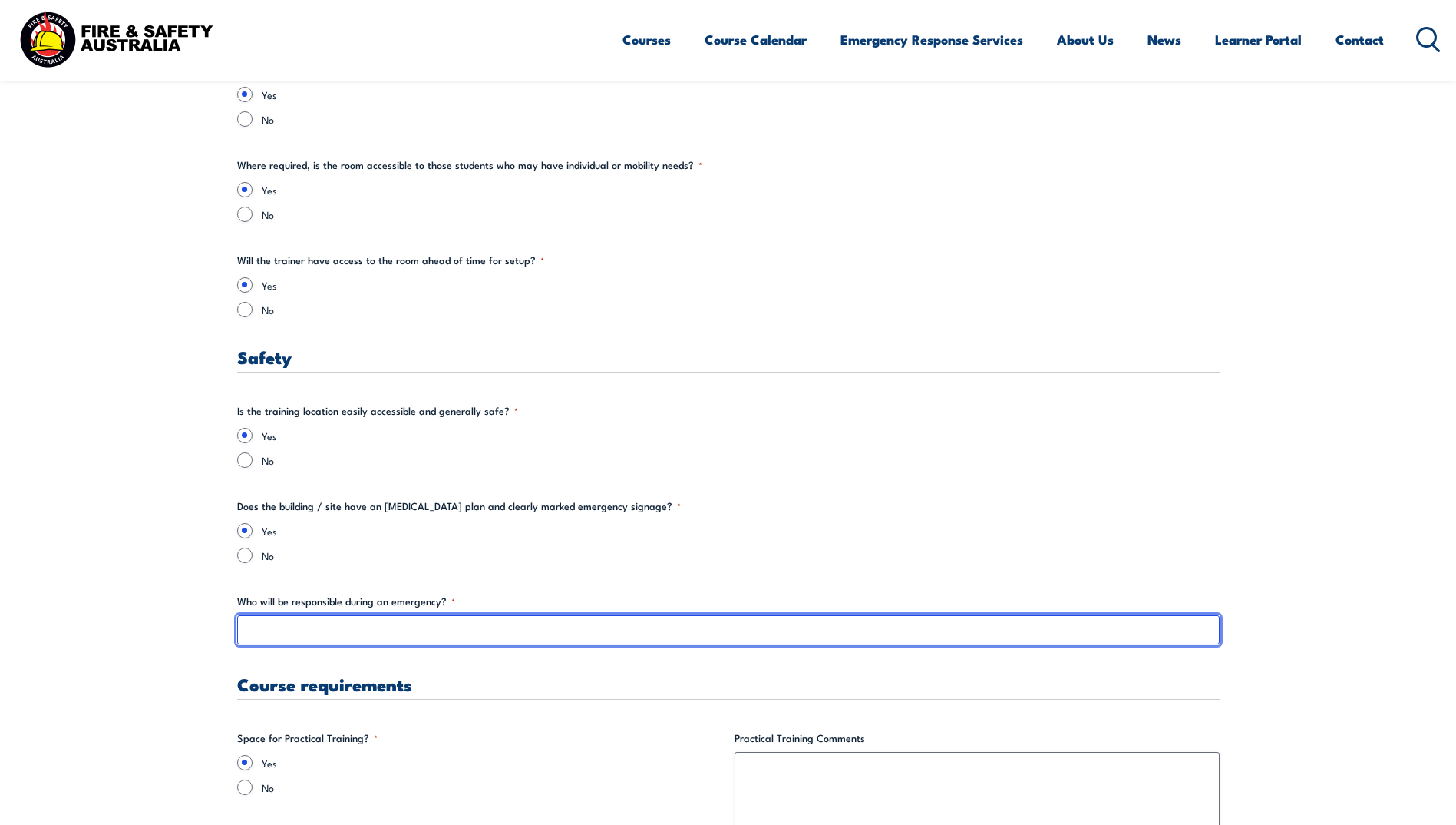
click at [366, 634] on input "Who will be responsible during an emergency? *" at bounding box center [728, 630] width 983 height 29
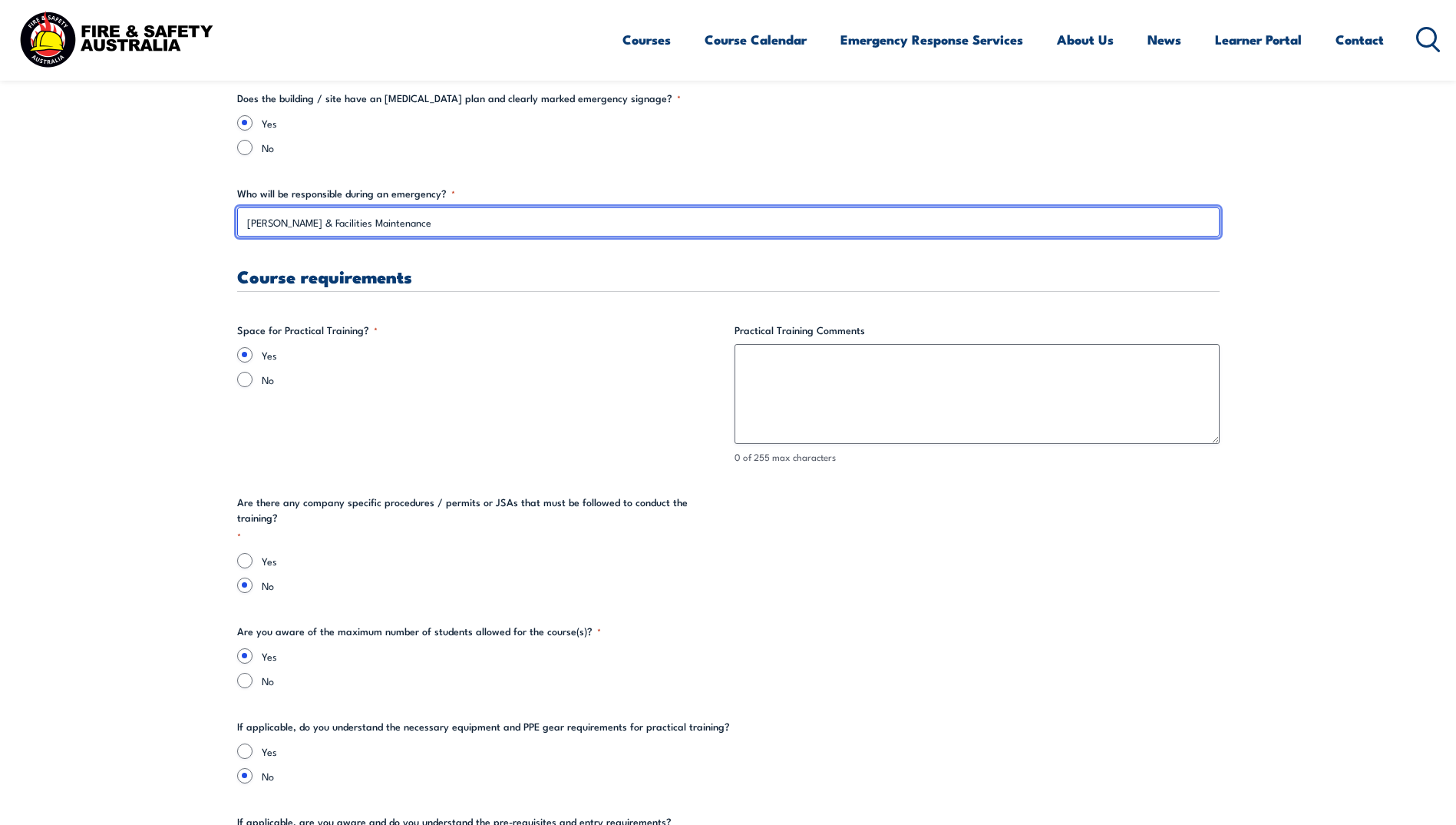
scroll to position [2764, 0]
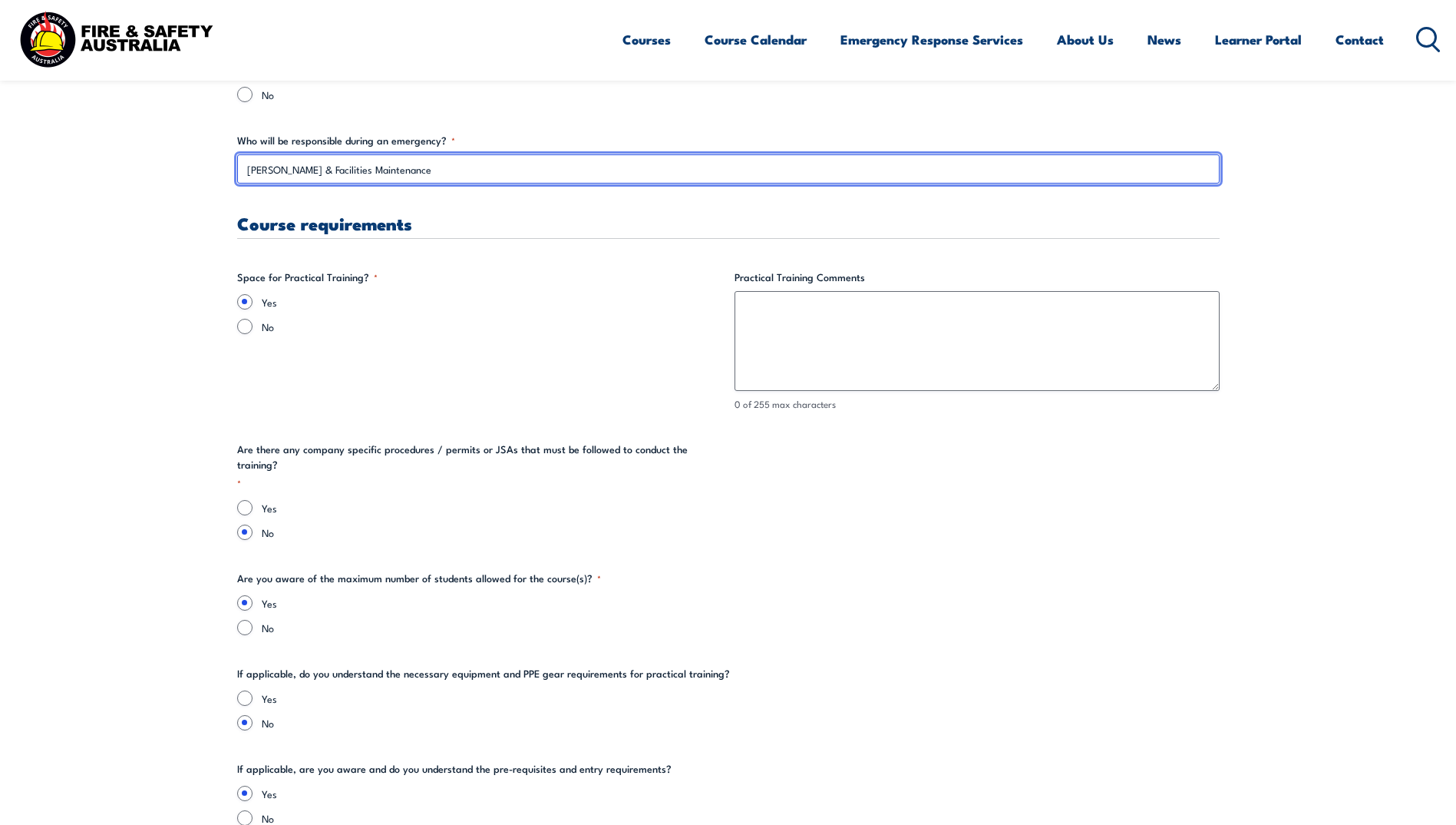
type input "[PERSON_NAME] & Facilities Maintenance"
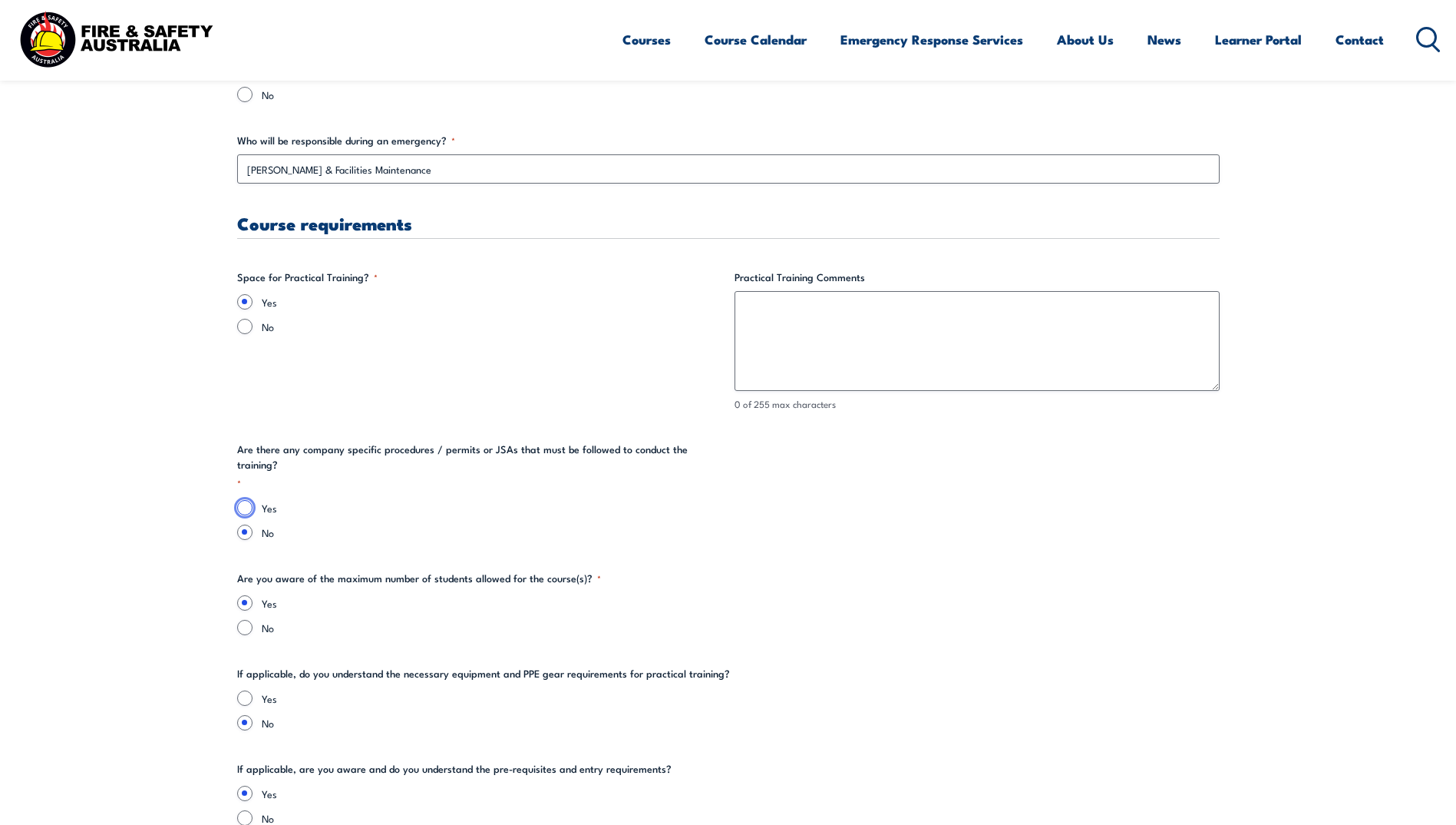
click at [245, 500] on input "Yes" at bounding box center [245, 508] width 15 height 15
radio input "true"
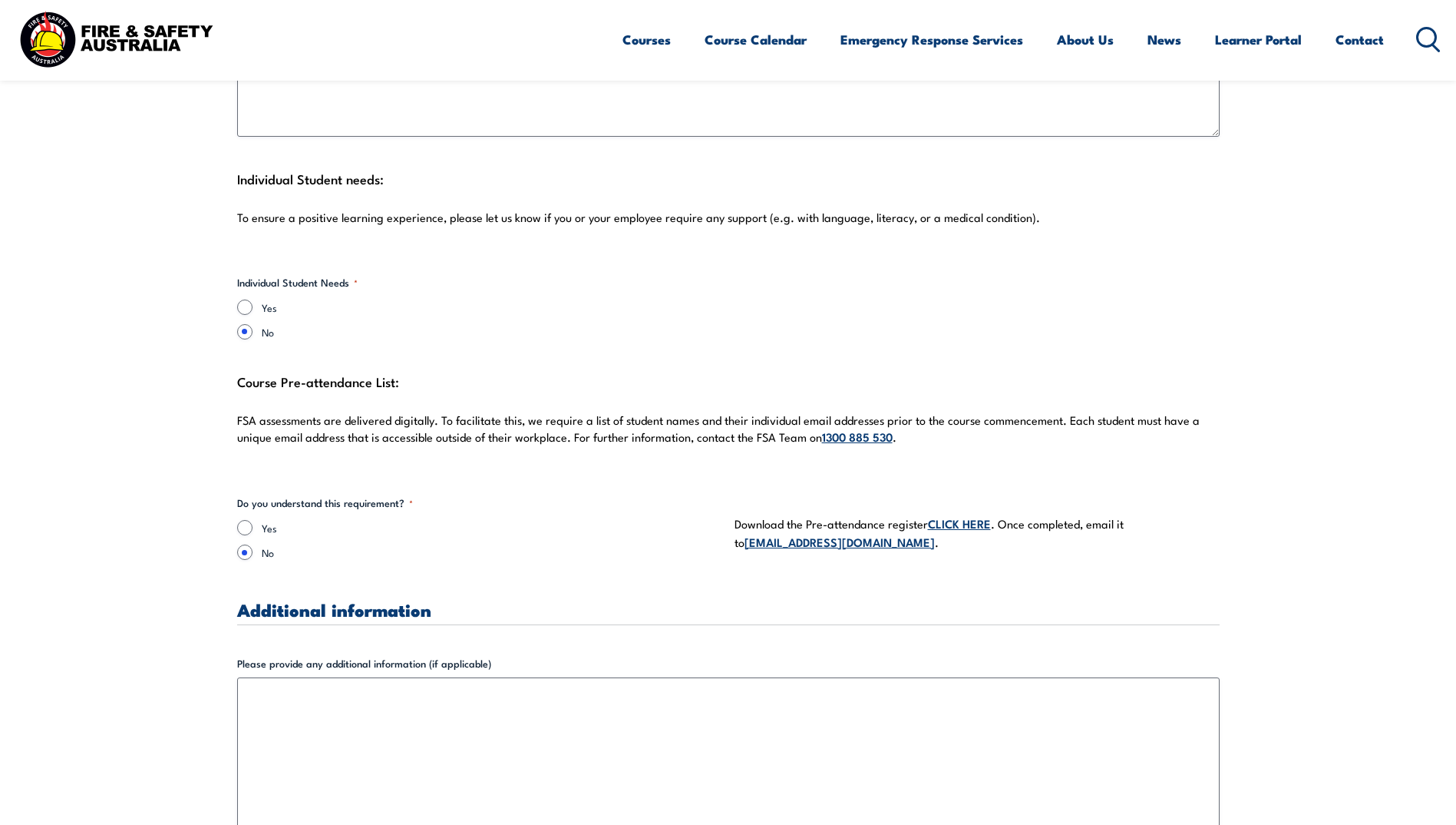
scroll to position [3992, 0]
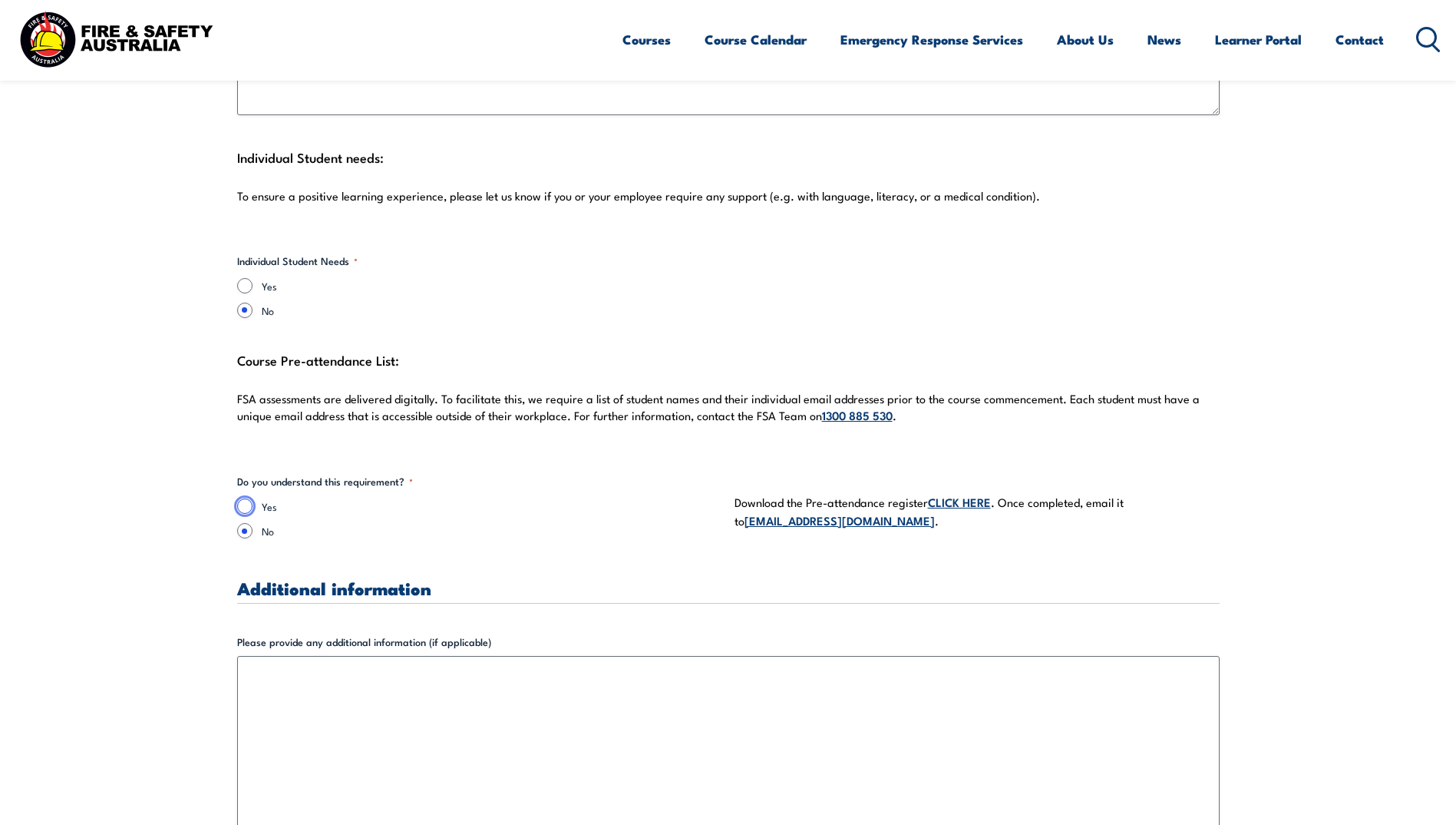
click at [242, 510] on input "Yes" at bounding box center [245, 506] width 15 height 15
radio input "true"
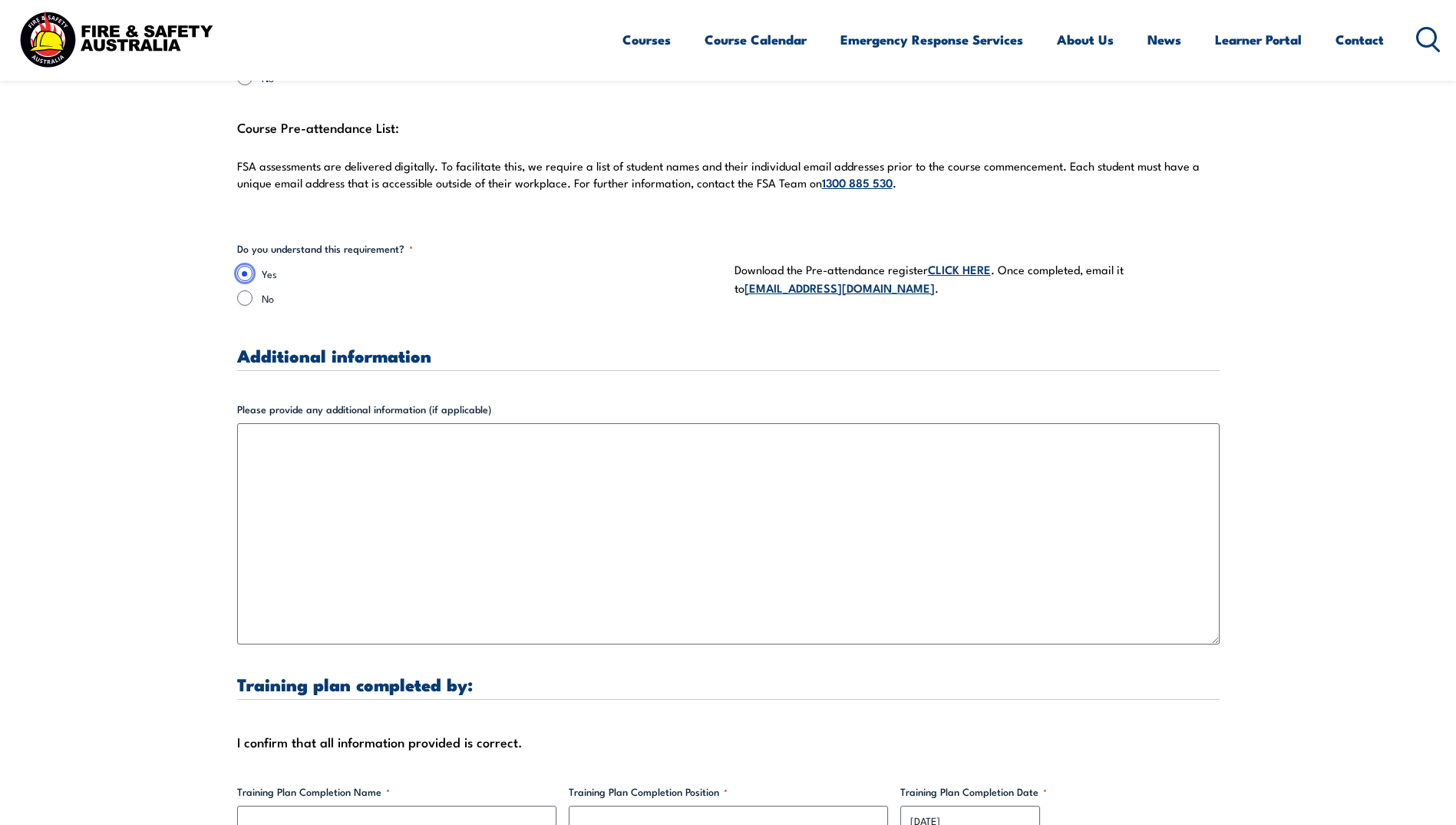
scroll to position [4300, 0]
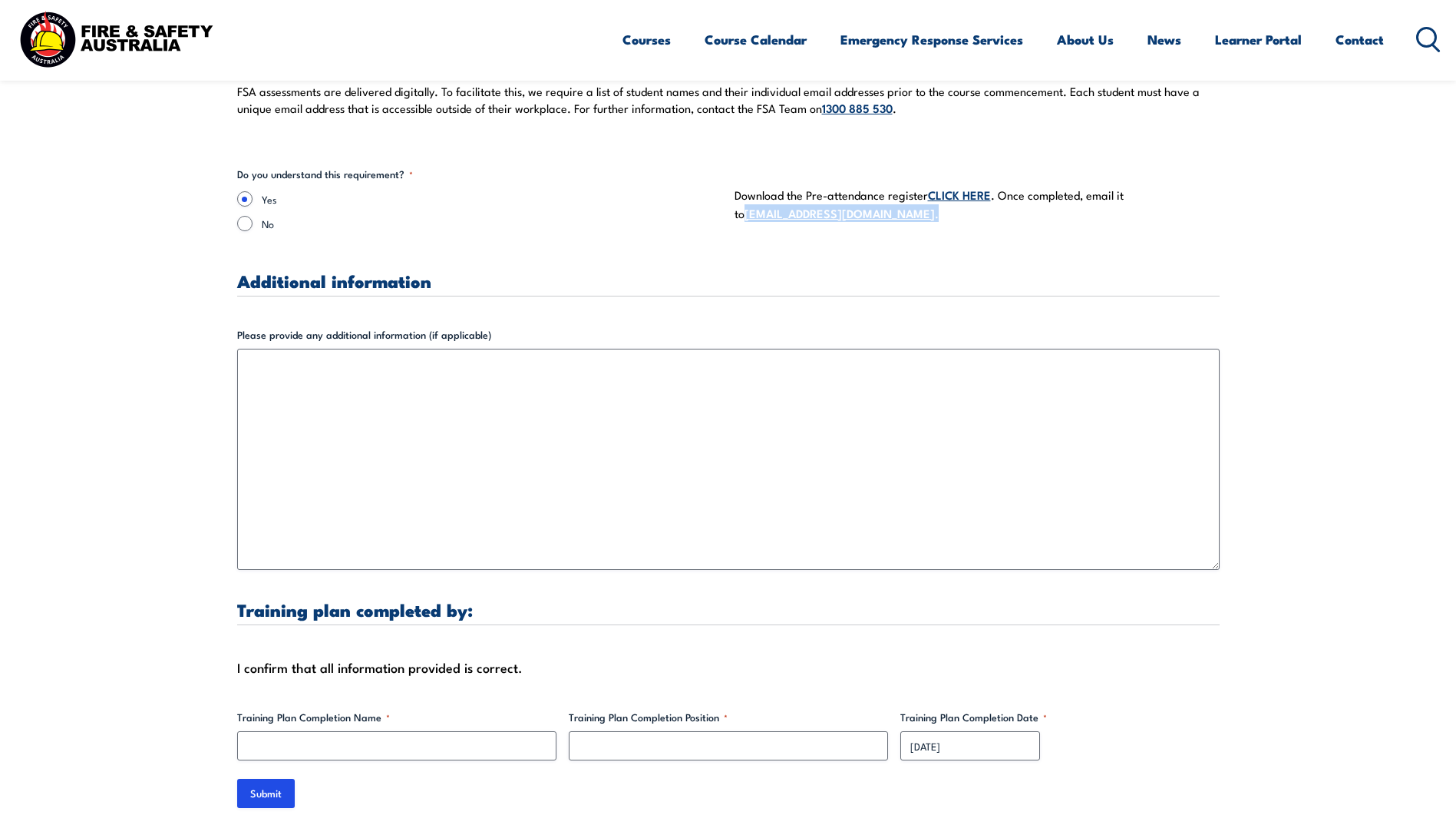
drag, startPoint x: 858, startPoint y: 218, endPoint x: 731, endPoint y: 210, distance: 127.3
copy p "[EMAIL_ADDRESS][DOMAIN_NAME] ."
click at [968, 200] on link "CLICK HERE" at bounding box center [959, 195] width 63 height 17
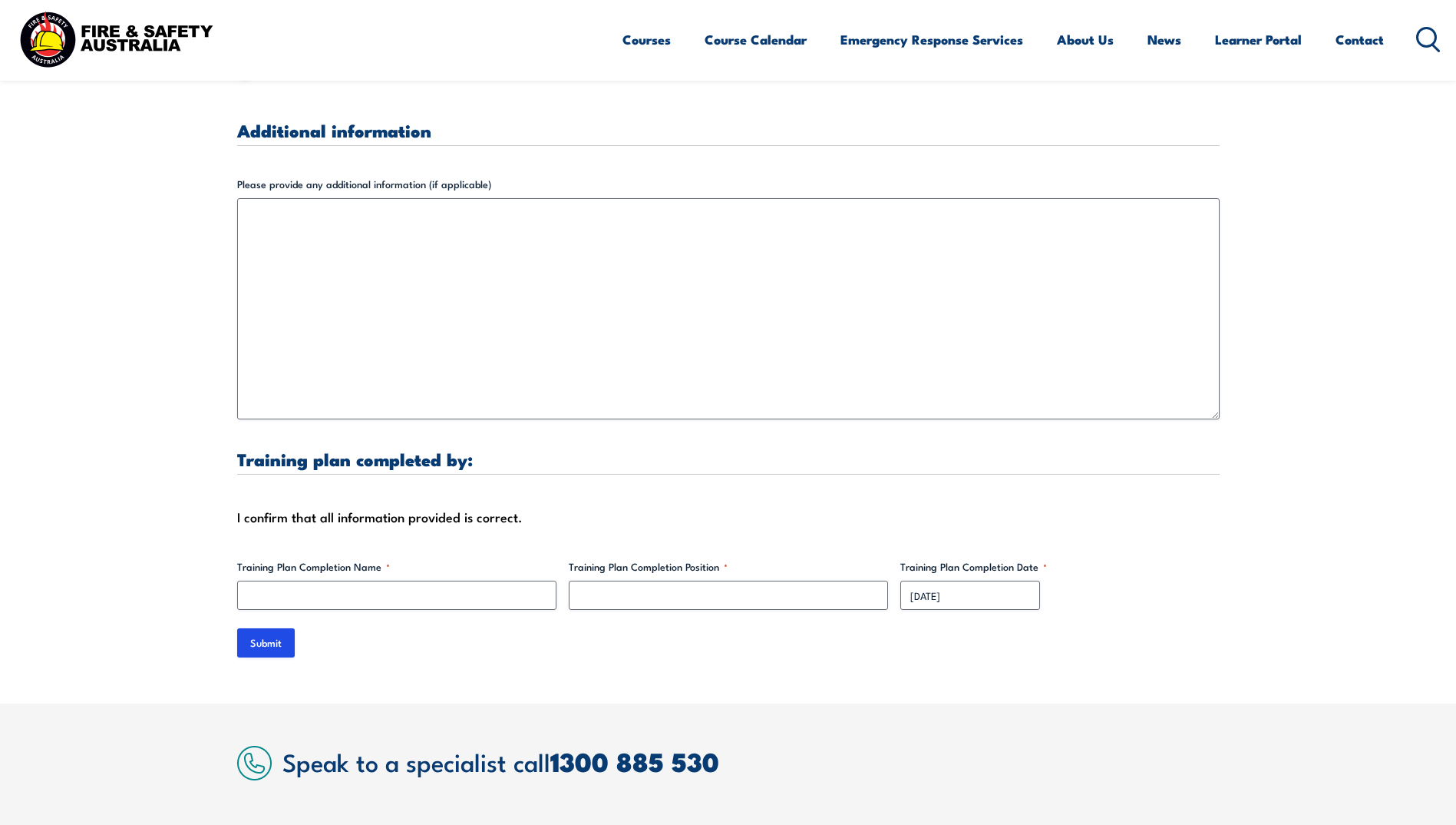
scroll to position [4453, 0]
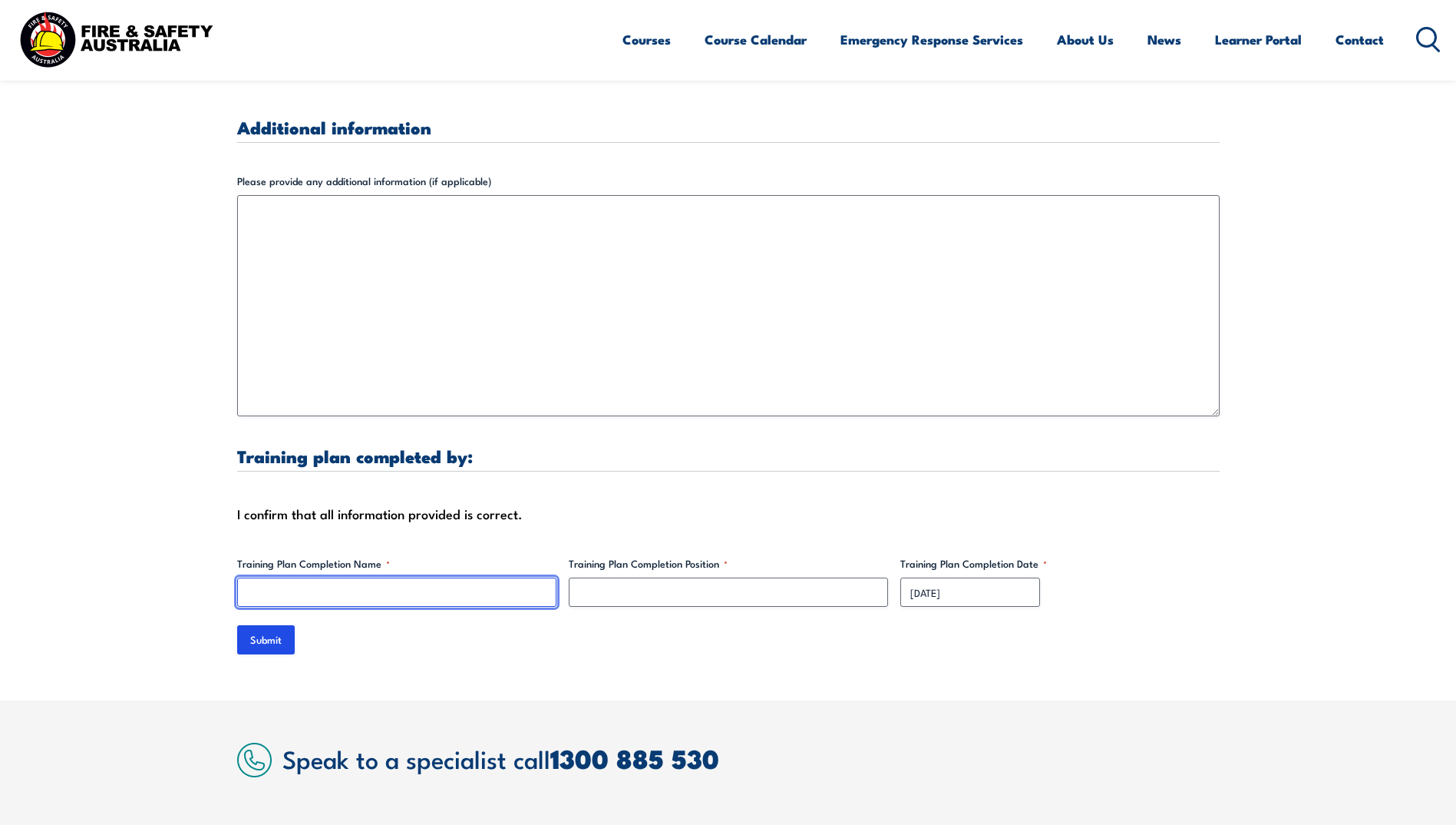
click at [454, 585] on input "Training Plan Completion Name *" at bounding box center [397, 591] width 320 height 29
type input "[PERSON_NAME]"
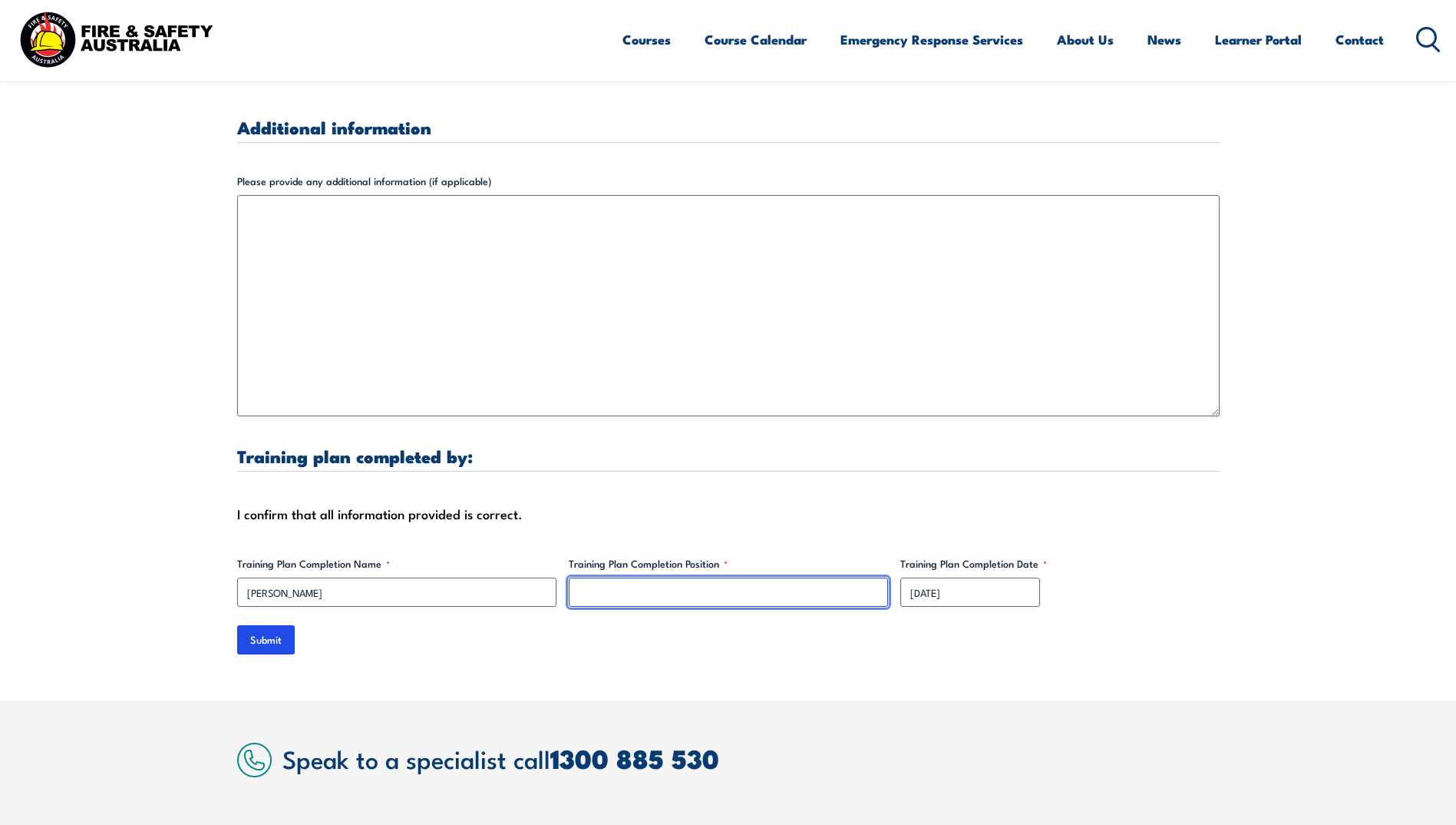
click at [634, 597] on input "Training Plan Completion Position *" at bounding box center [728, 591] width 320 height 29
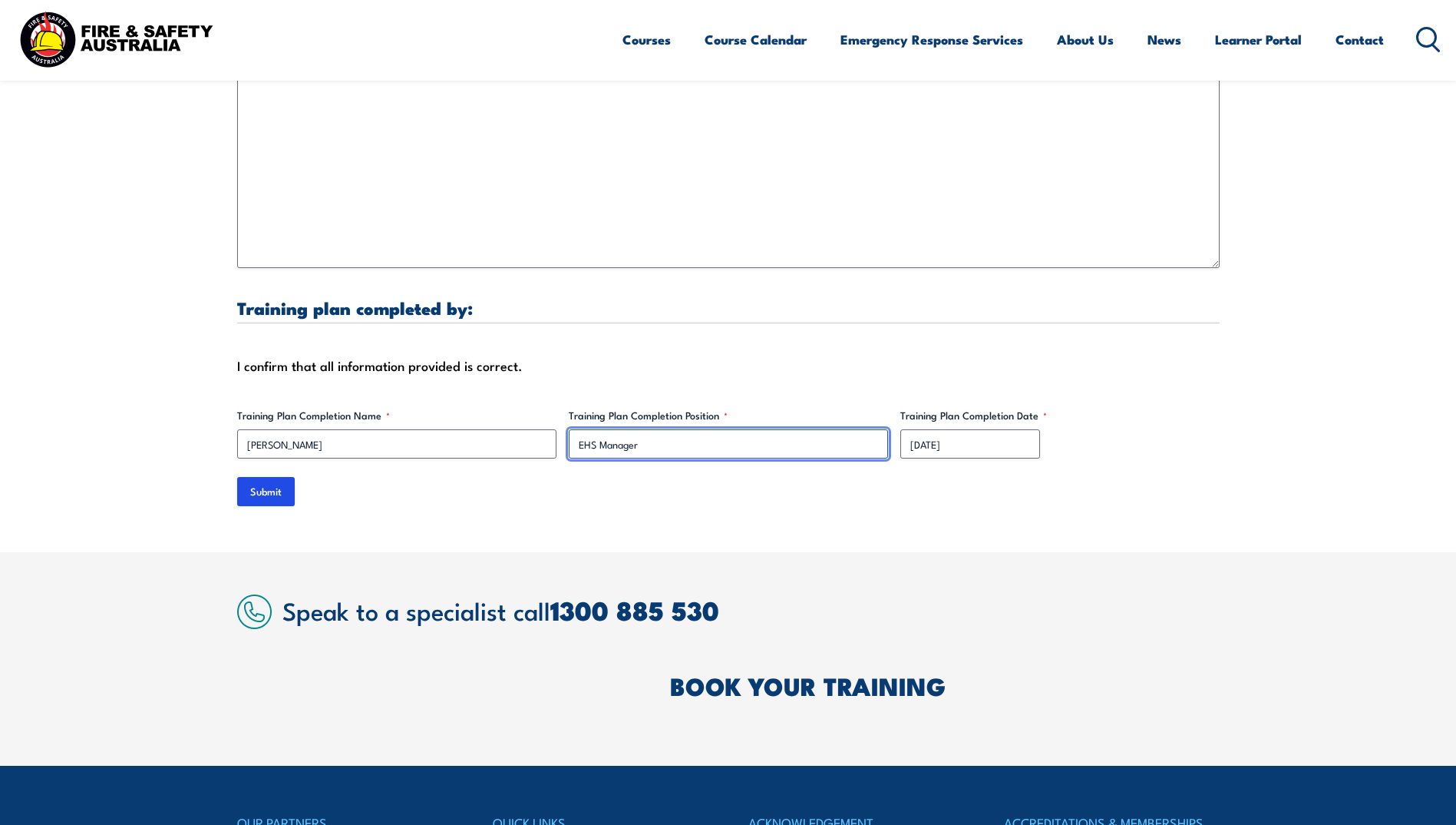
scroll to position [4607, 0]
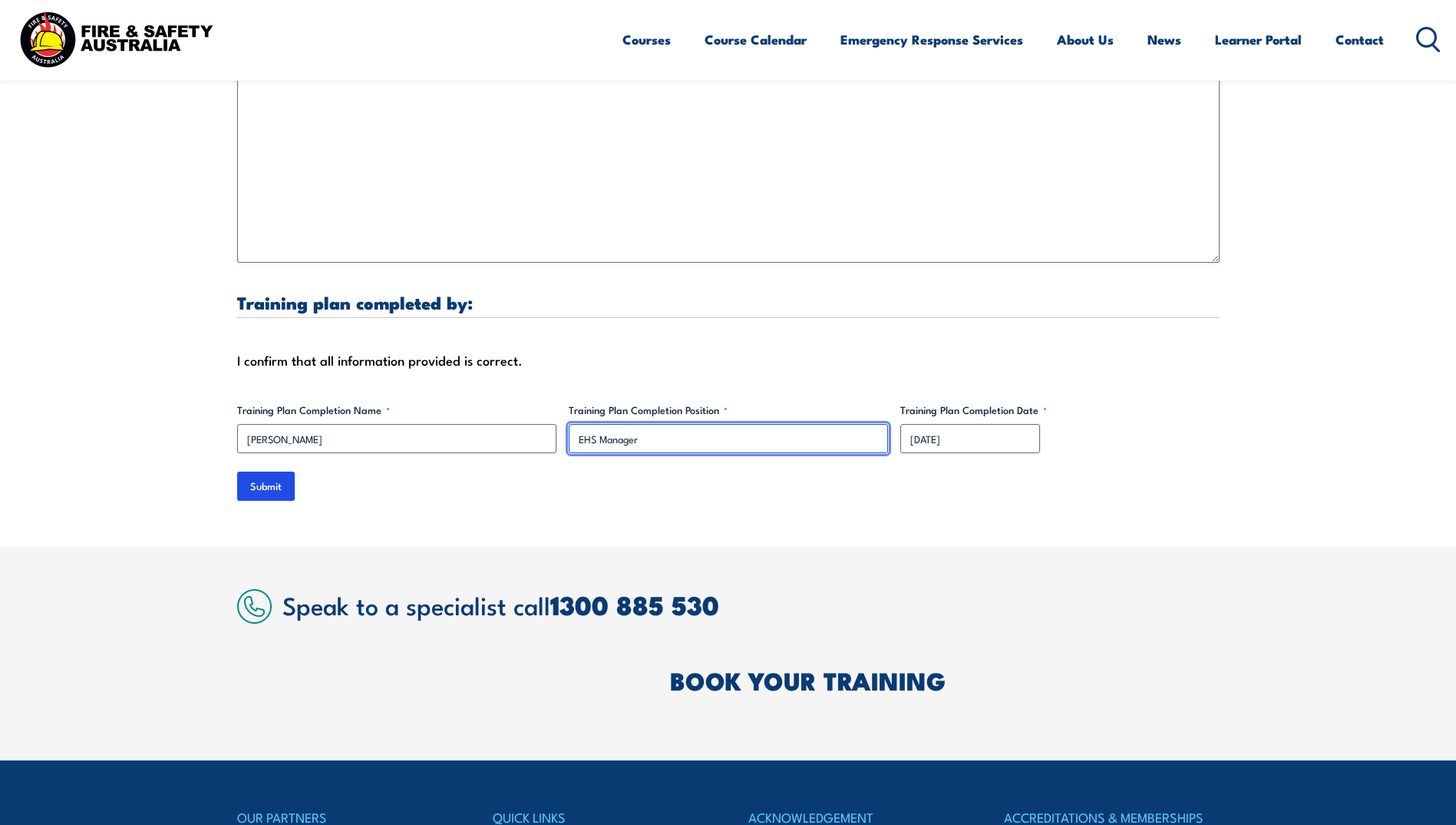
type input "EHS Manager"
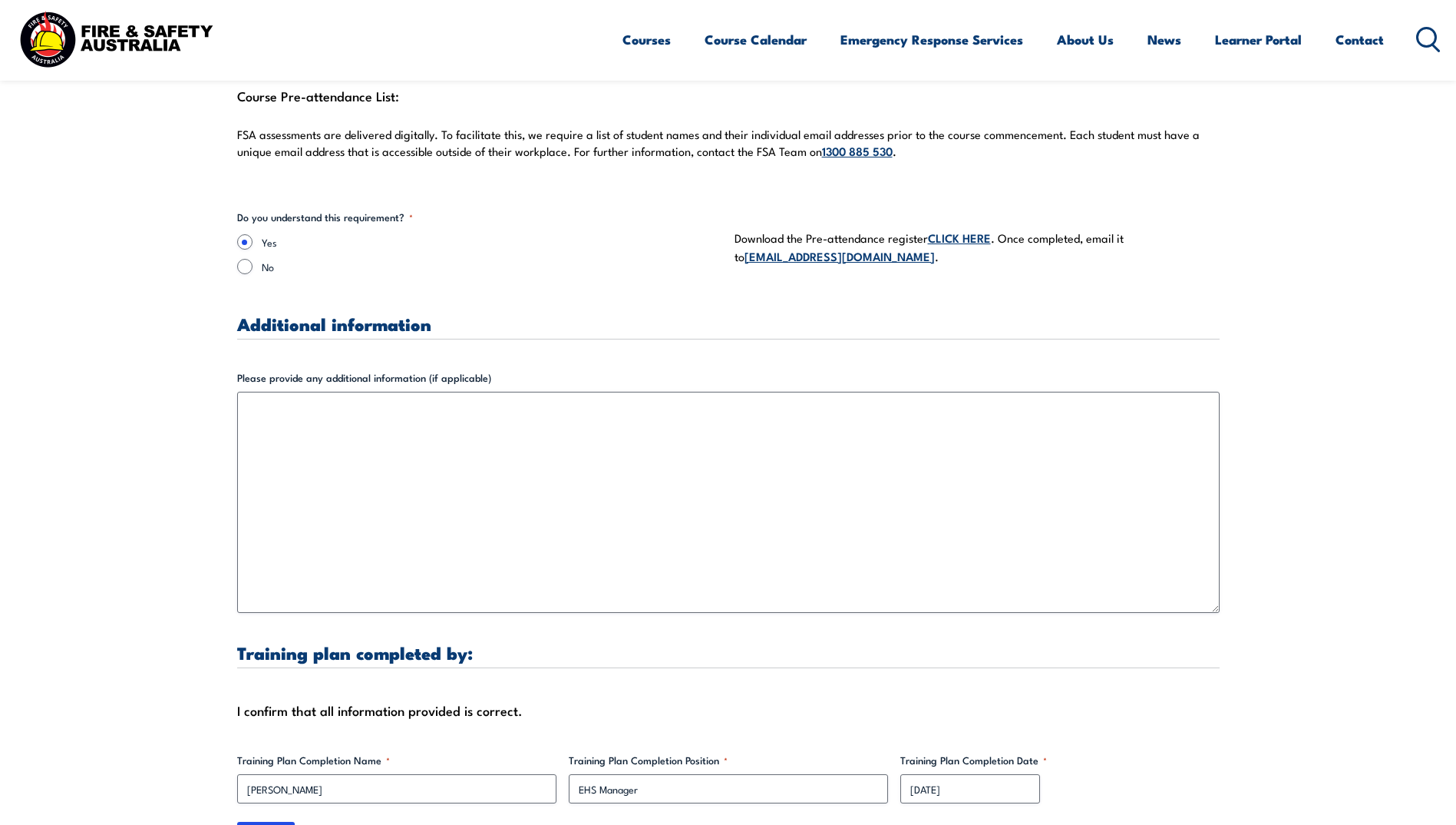
scroll to position [4223, 0]
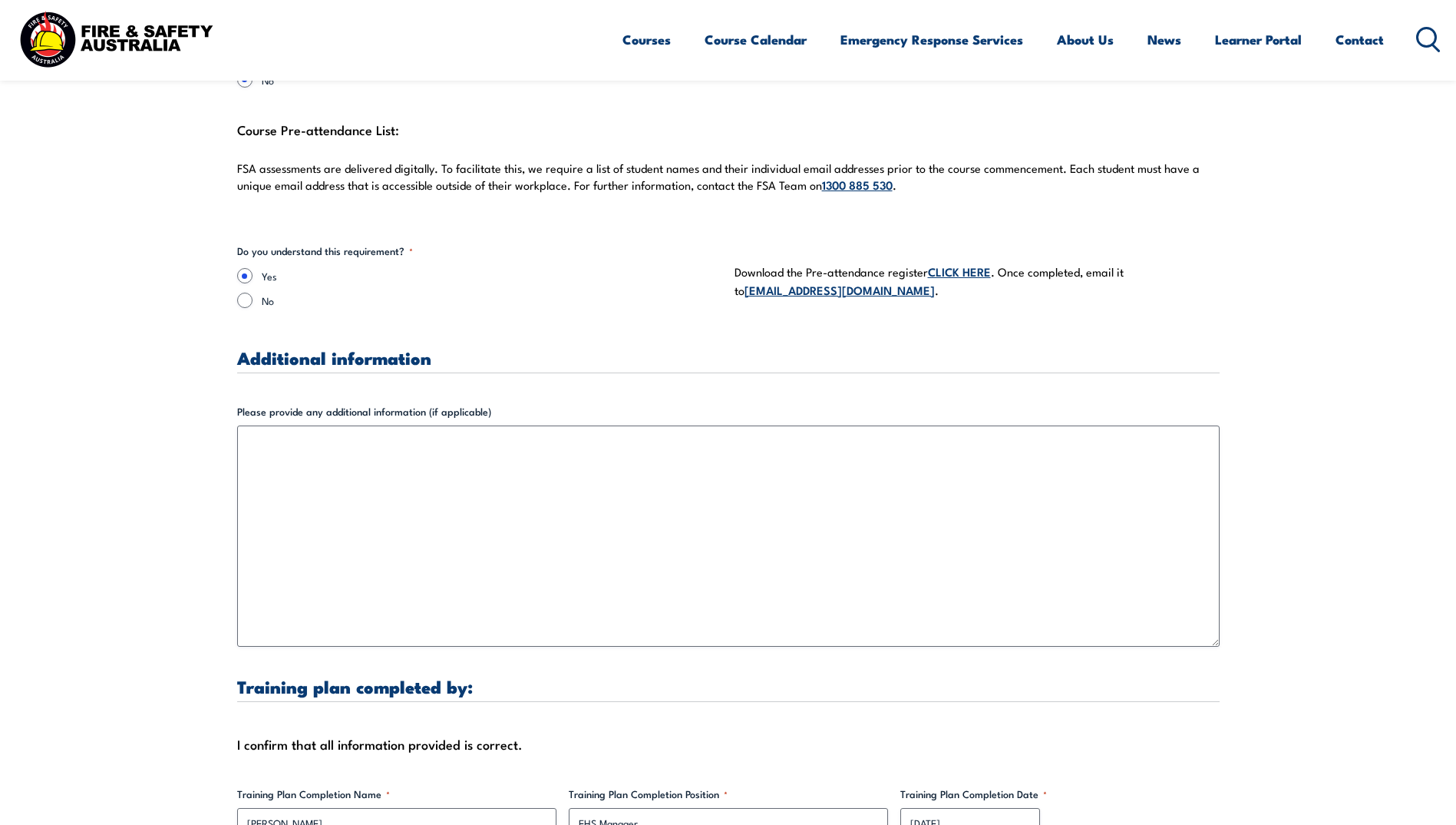
click at [952, 279] on link "CLICK HERE" at bounding box center [959, 271] width 63 height 17
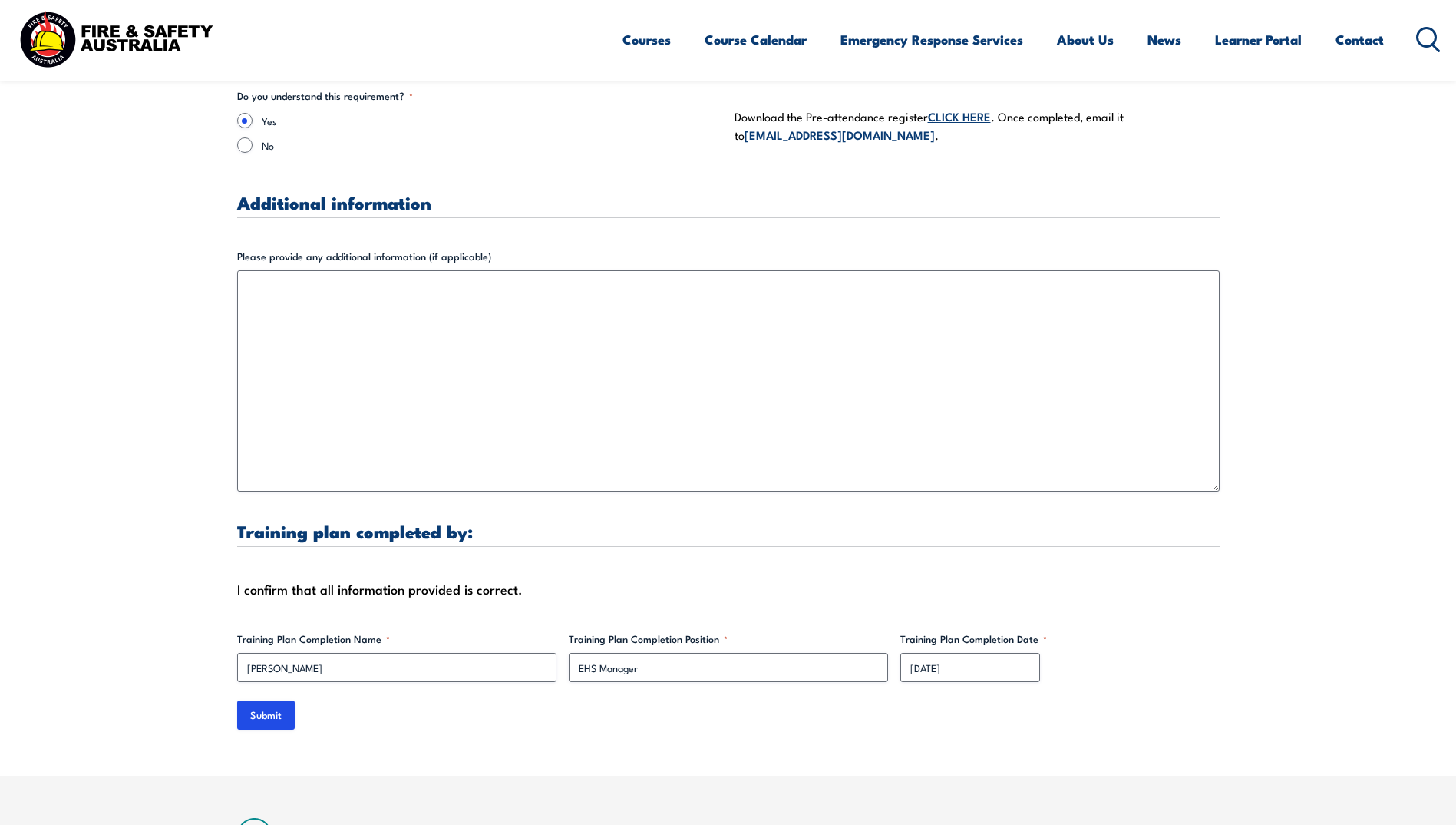
scroll to position [4453, 0]
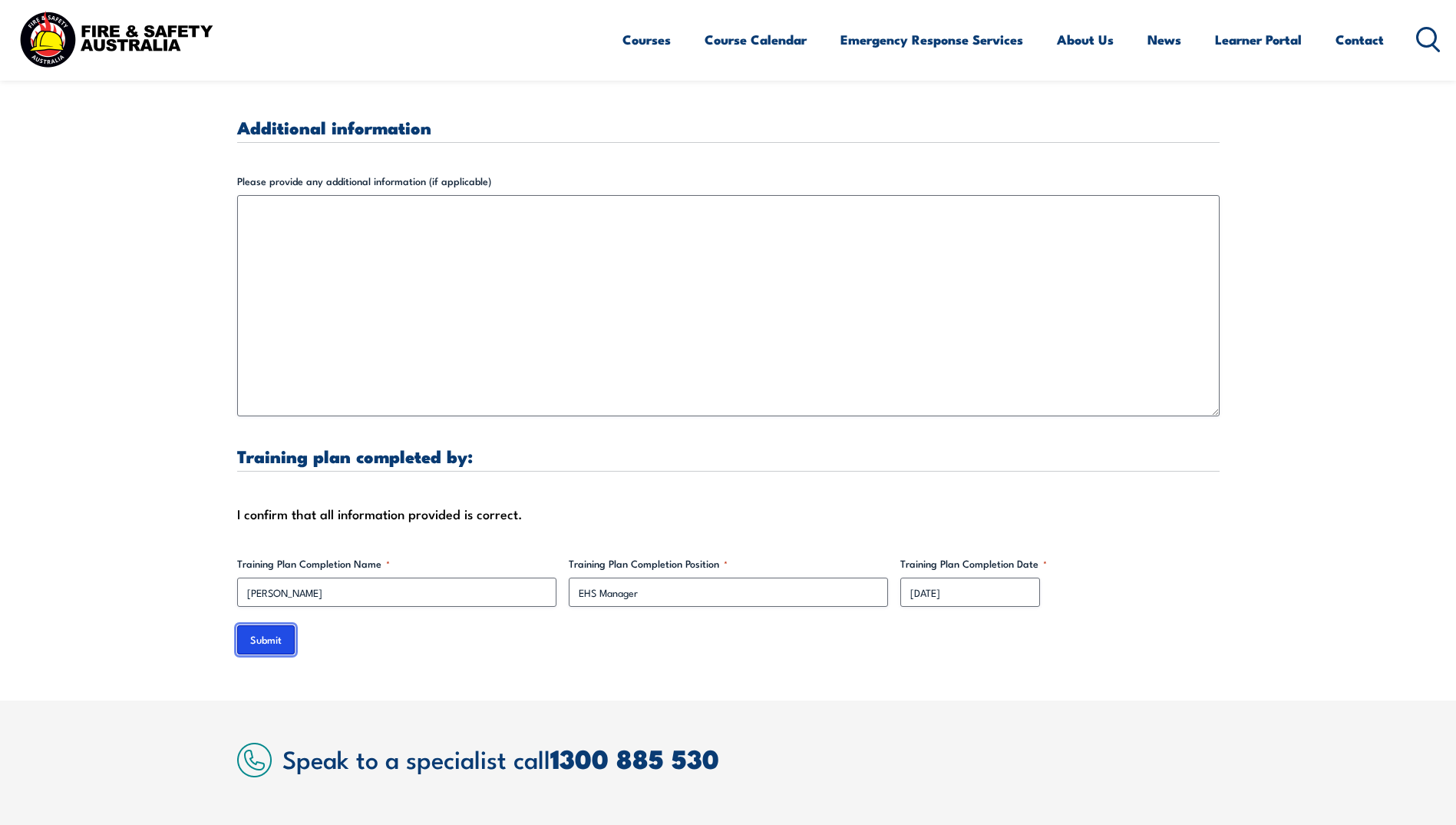
click at [255, 644] on input "Submit" at bounding box center [265, 639] width 58 height 29
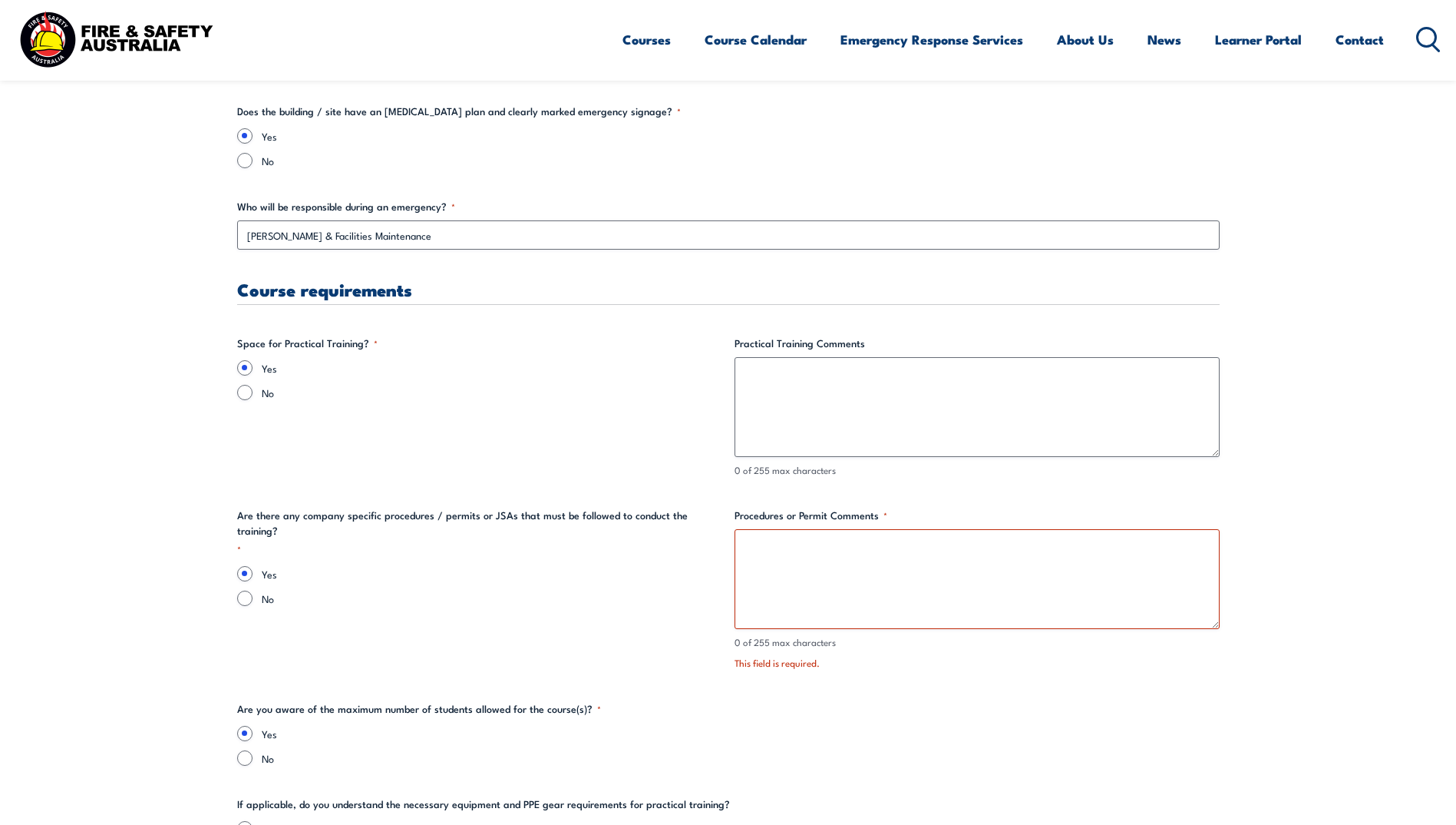
scroll to position [2862, 0]
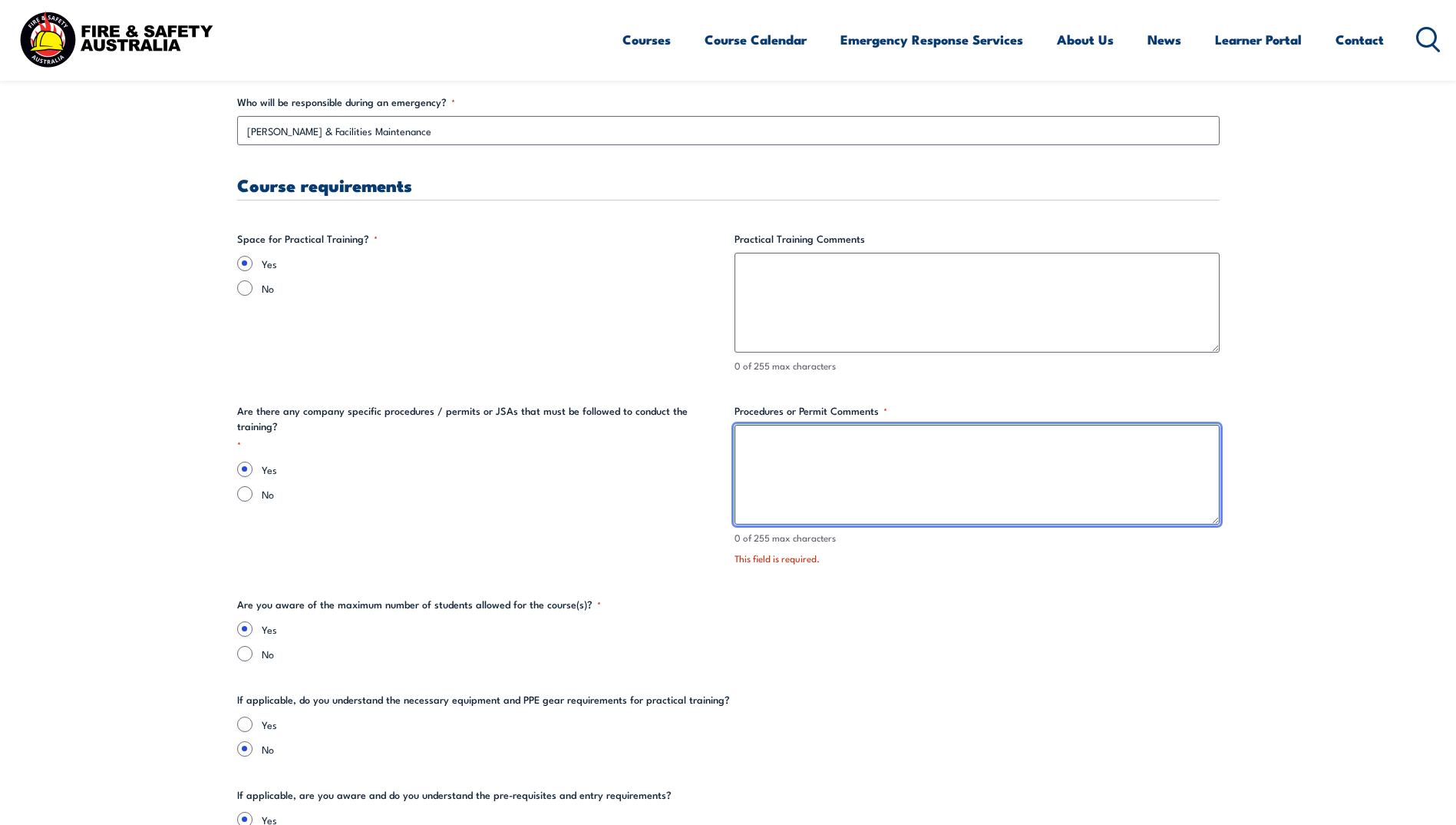
click at [775, 451] on textarea "Procedures or Permit Comments *" at bounding box center [977, 474] width 485 height 100
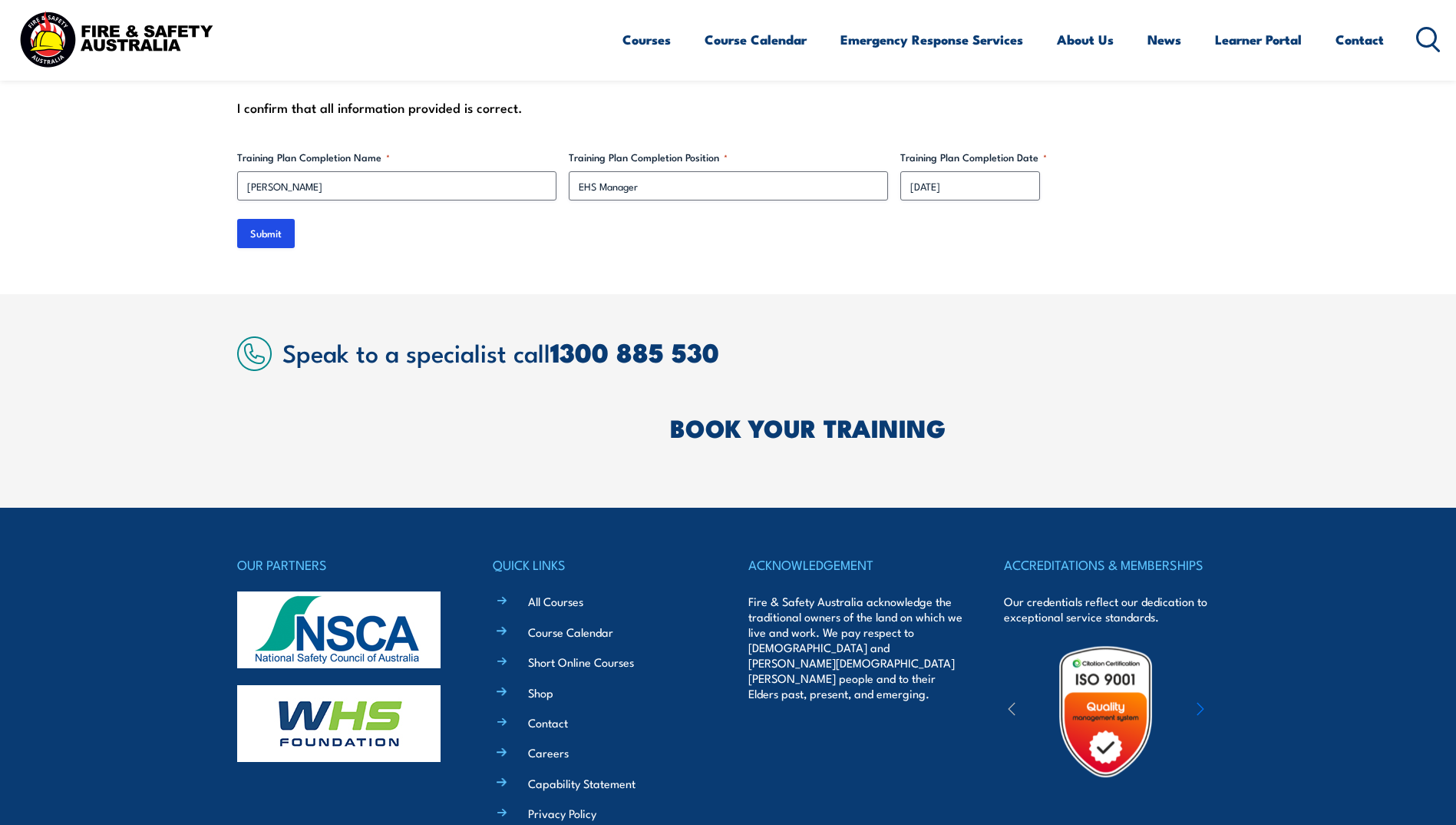
scroll to position [4705, 0]
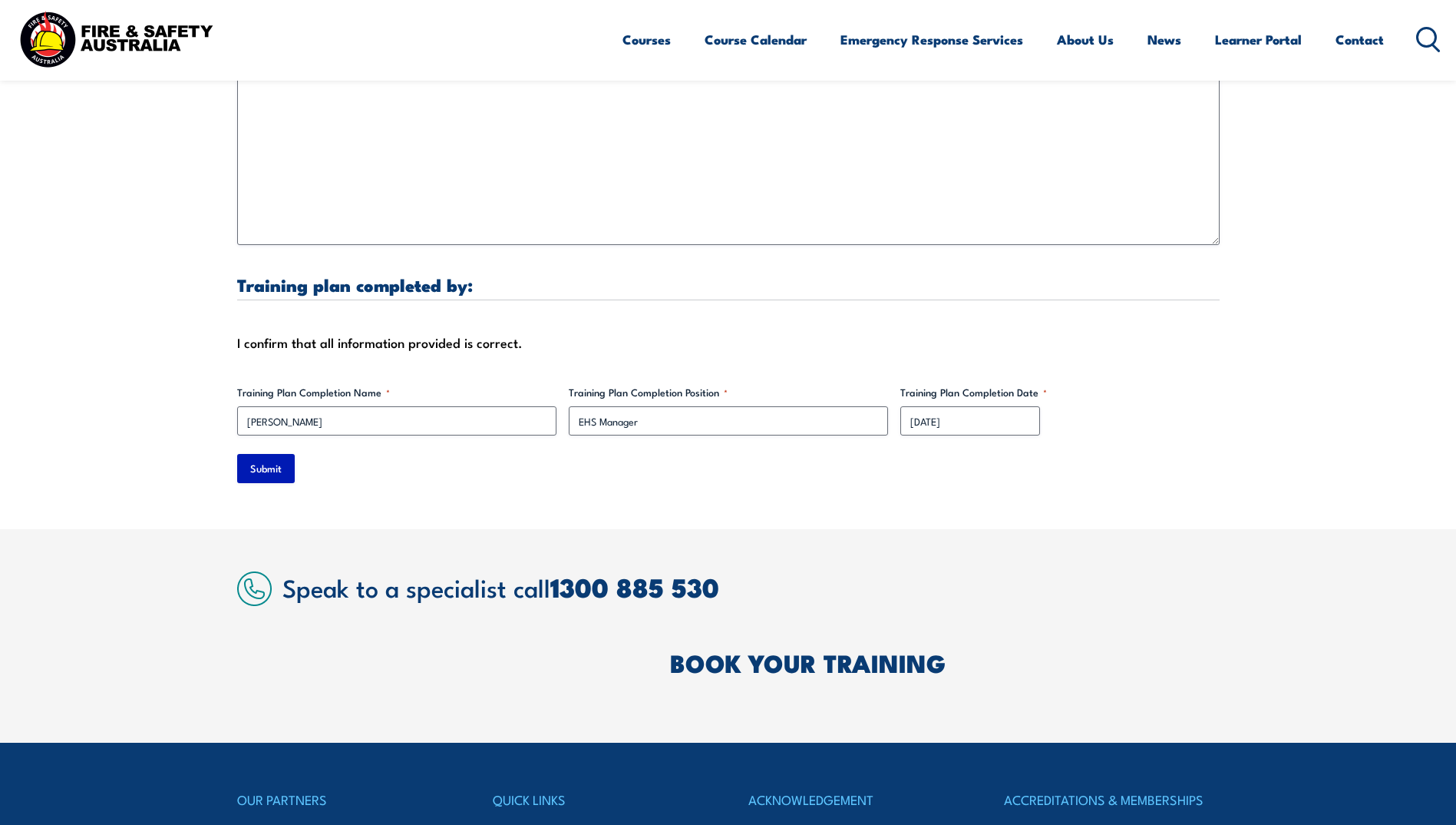
type textarea "on-site contractor induction will need to be completed. as well getting a secur…"
click at [253, 463] on input "Submit" at bounding box center [265, 468] width 58 height 29
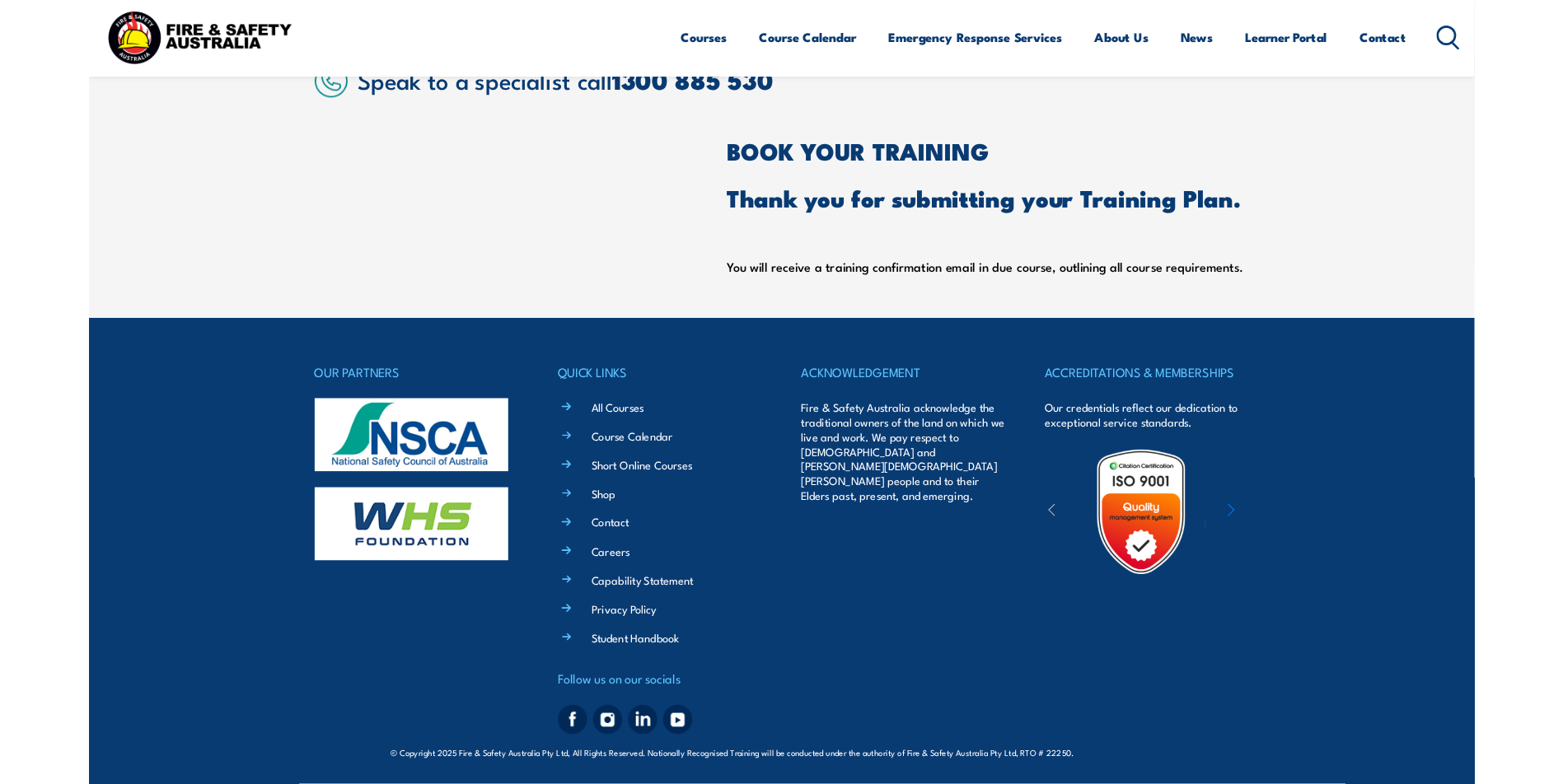
scroll to position [742, 0]
